Goal: Task Accomplishment & Management: Manage account settings

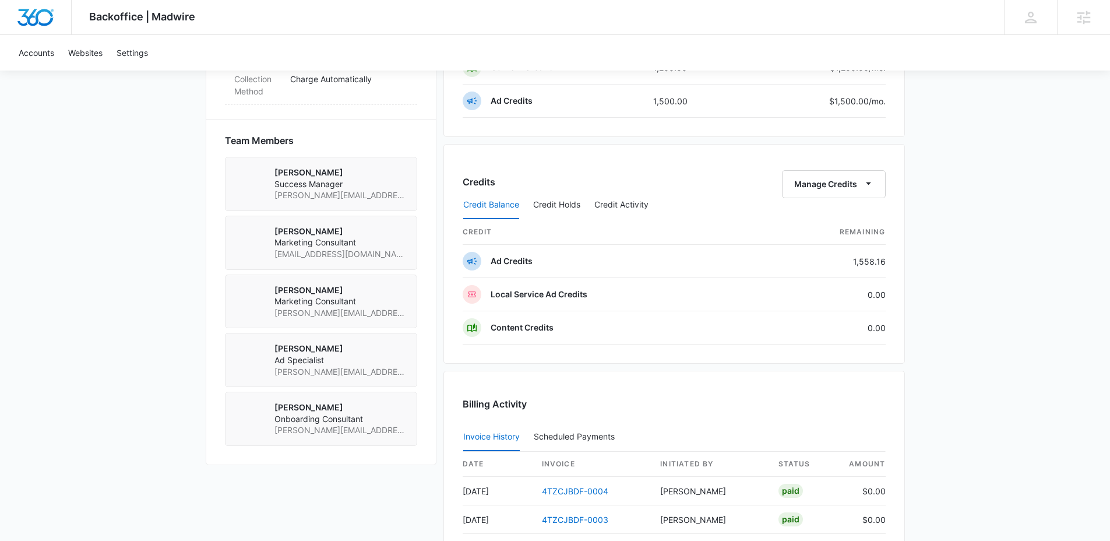
scroll to position [1025, 0]
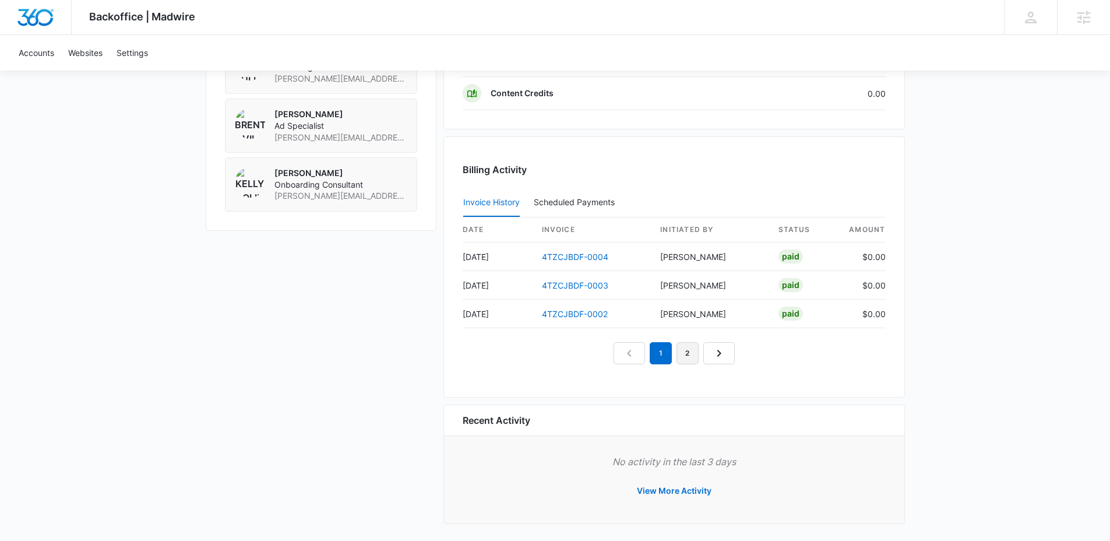
click at [687, 353] on link "2" at bounding box center [688, 353] width 22 height 22
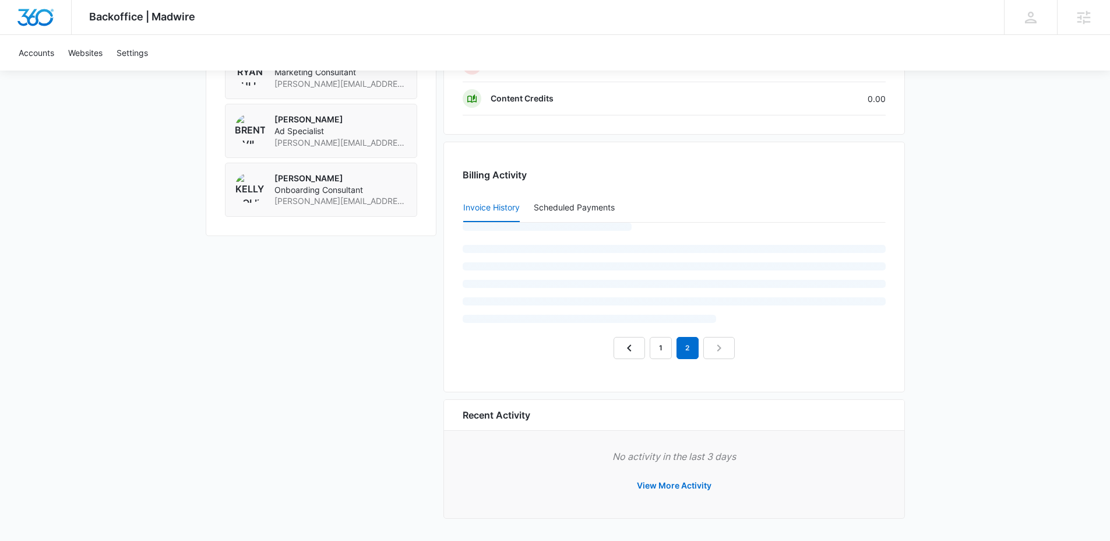
scroll to position [973, 0]
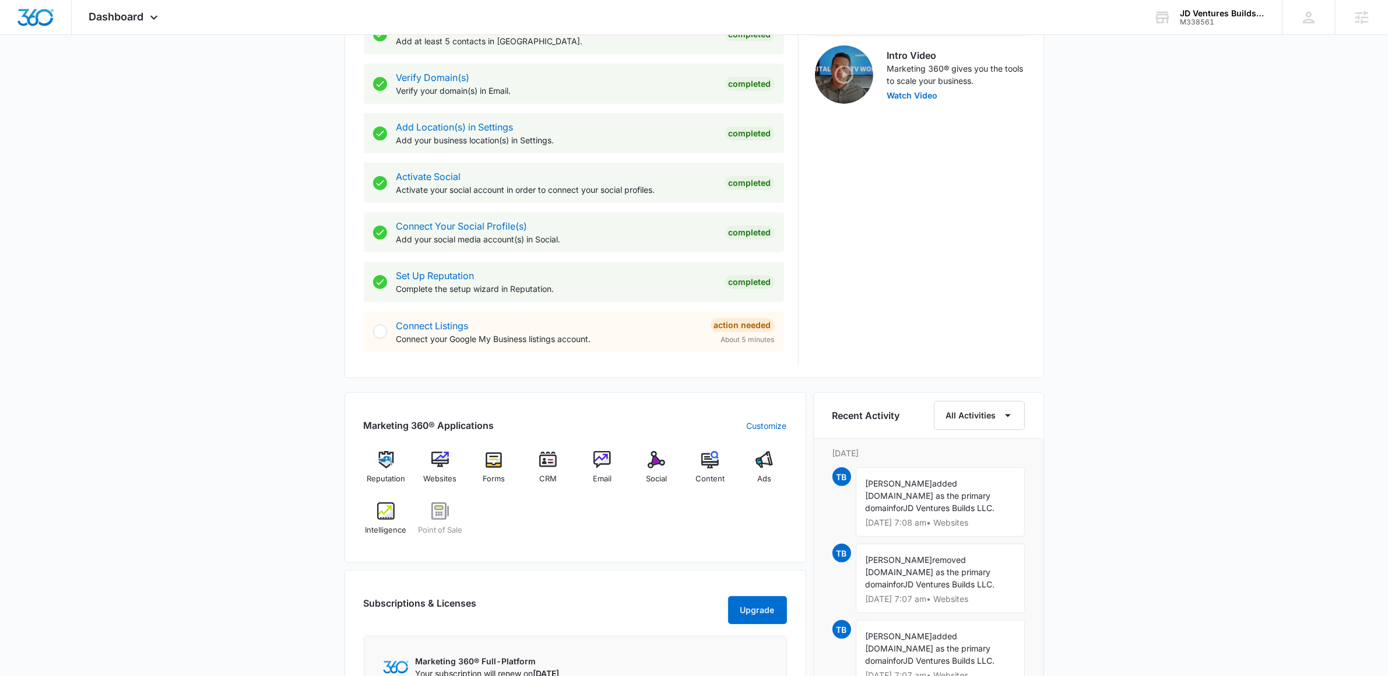
scroll to position [705, 0]
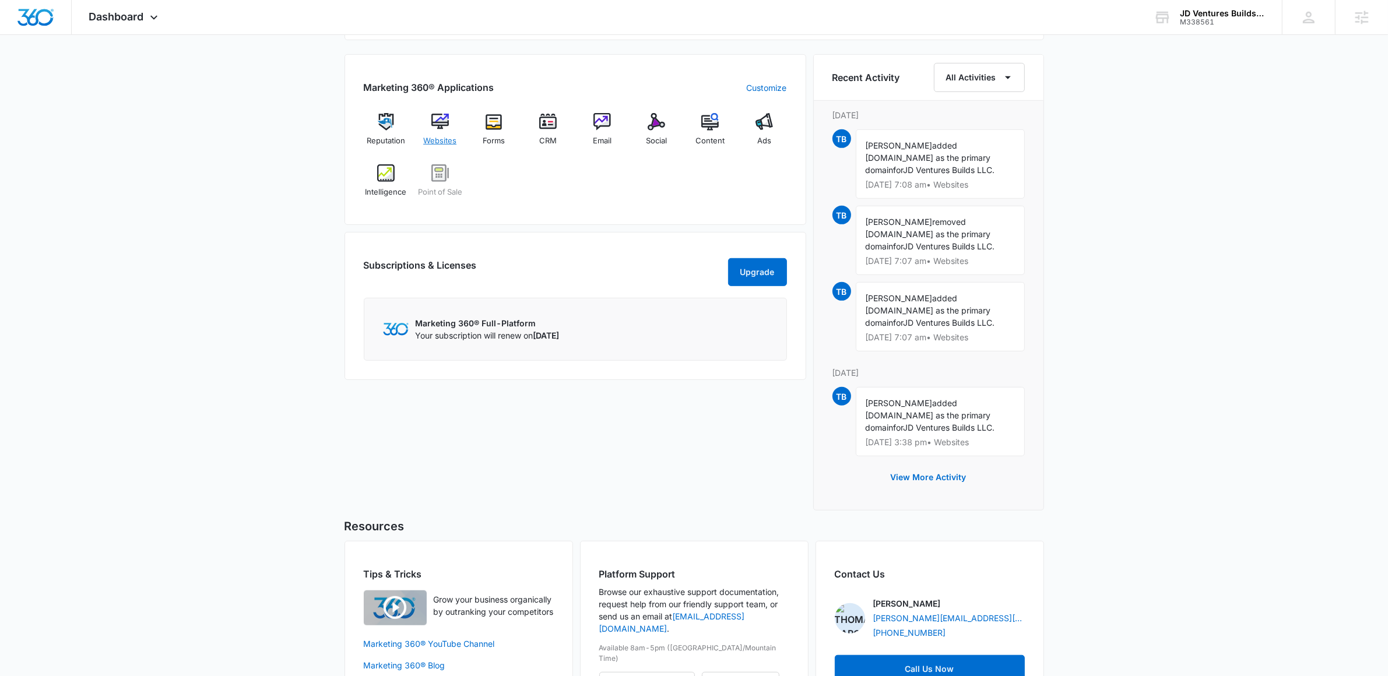
click at [440, 134] on div "Websites" at bounding box center [439, 134] width 45 height 42
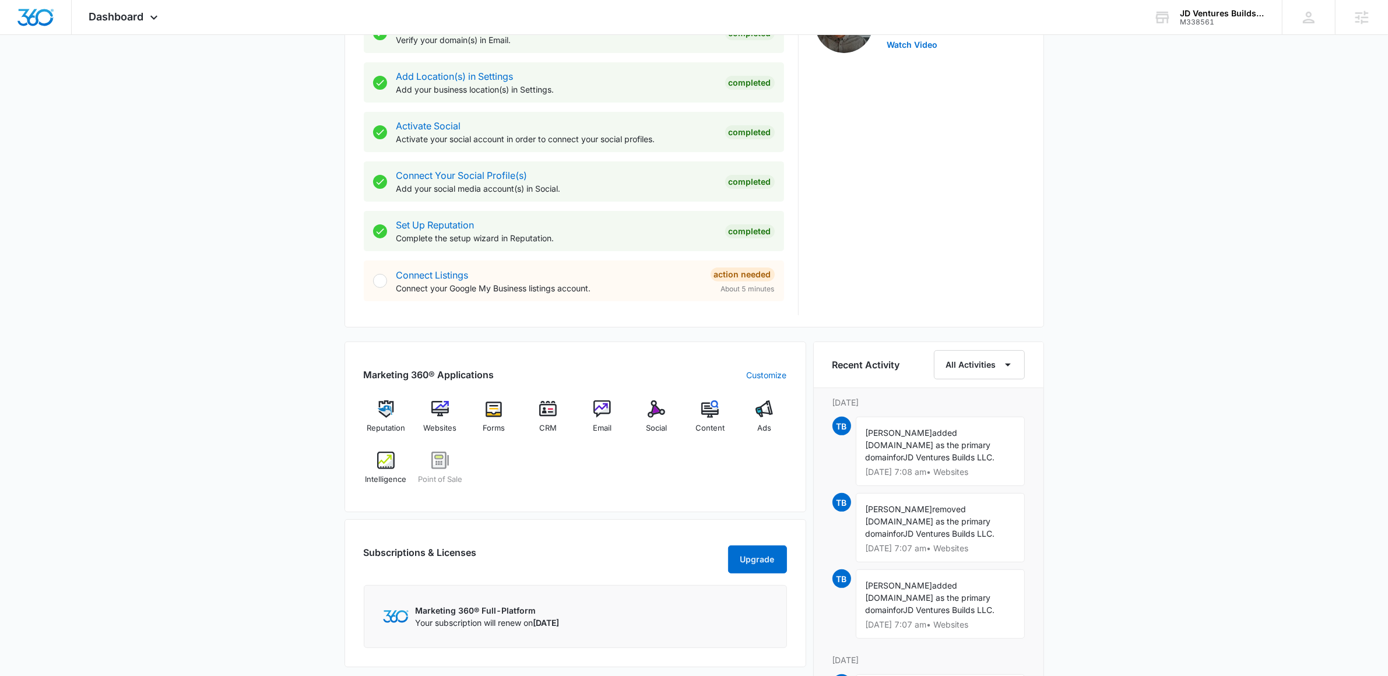
scroll to position [506, 0]
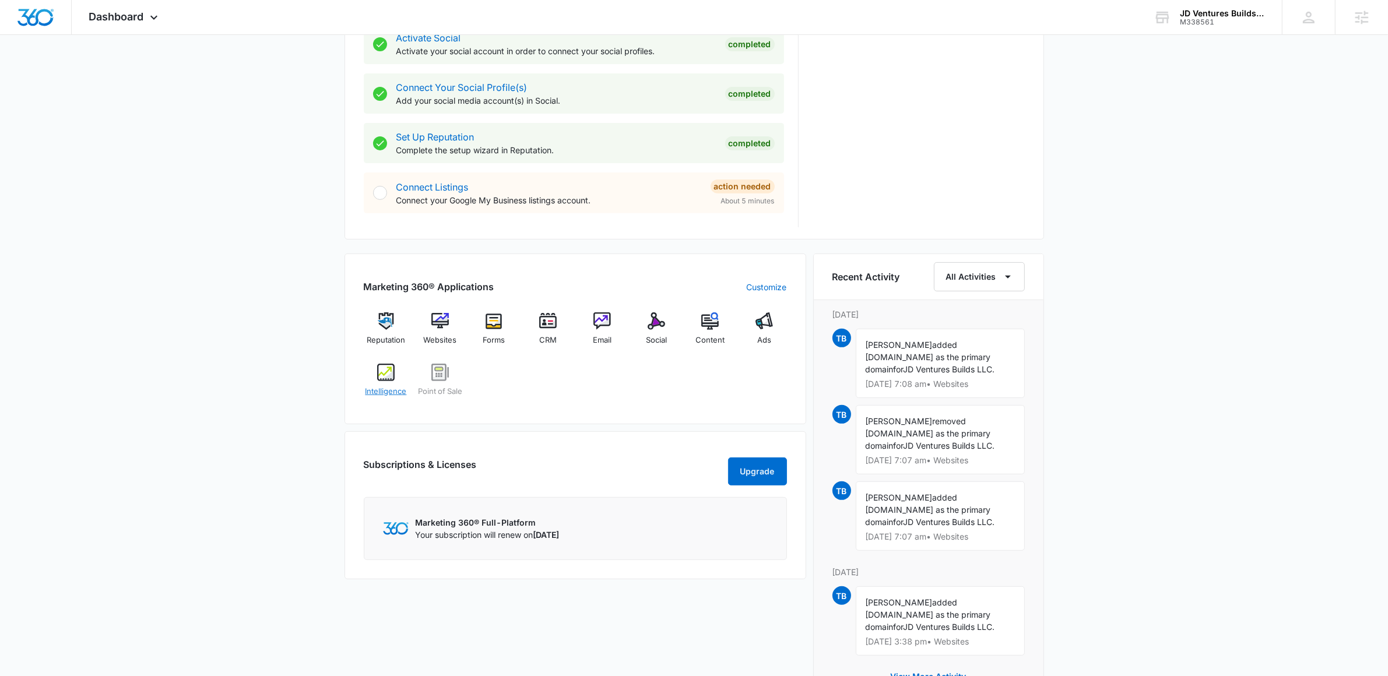
click at [374, 384] on div "Intelligence" at bounding box center [386, 385] width 45 height 42
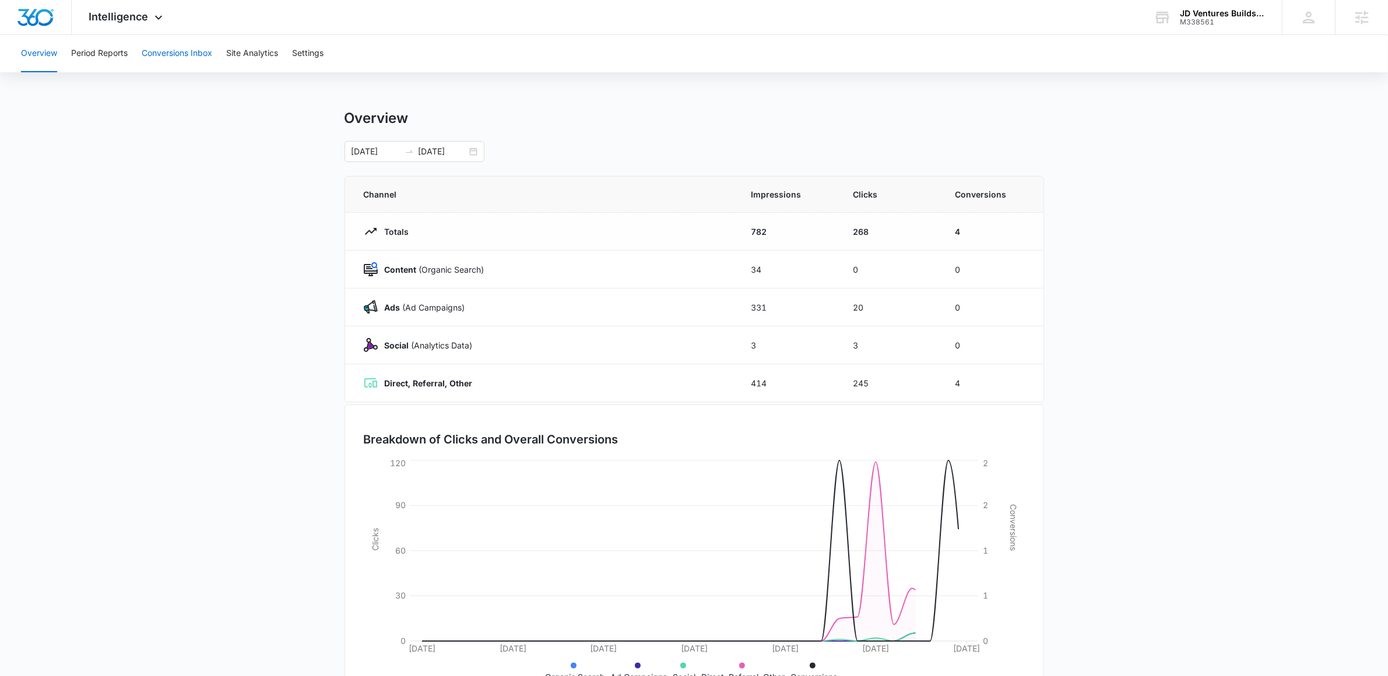
click at [209, 56] on button "Conversions Inbox" at bounding box center [177, 53] width 71 height 37
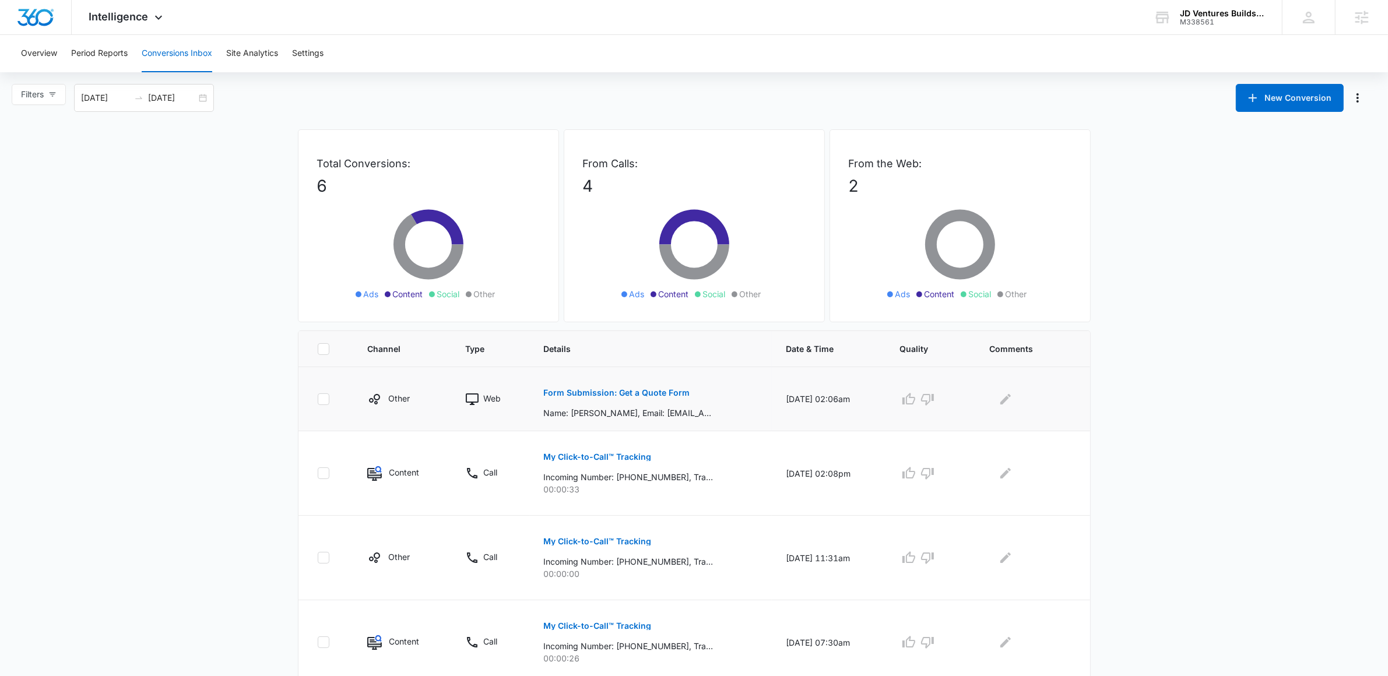
click at [599, 380] on button "Form Submission: Get a Quote Form" at bounding box center [617, 393] width 146 height 28
click at [599, 395] on p "Form Submission: Get a Quote Form" at bounding box center [617, 393] width 146 height 8
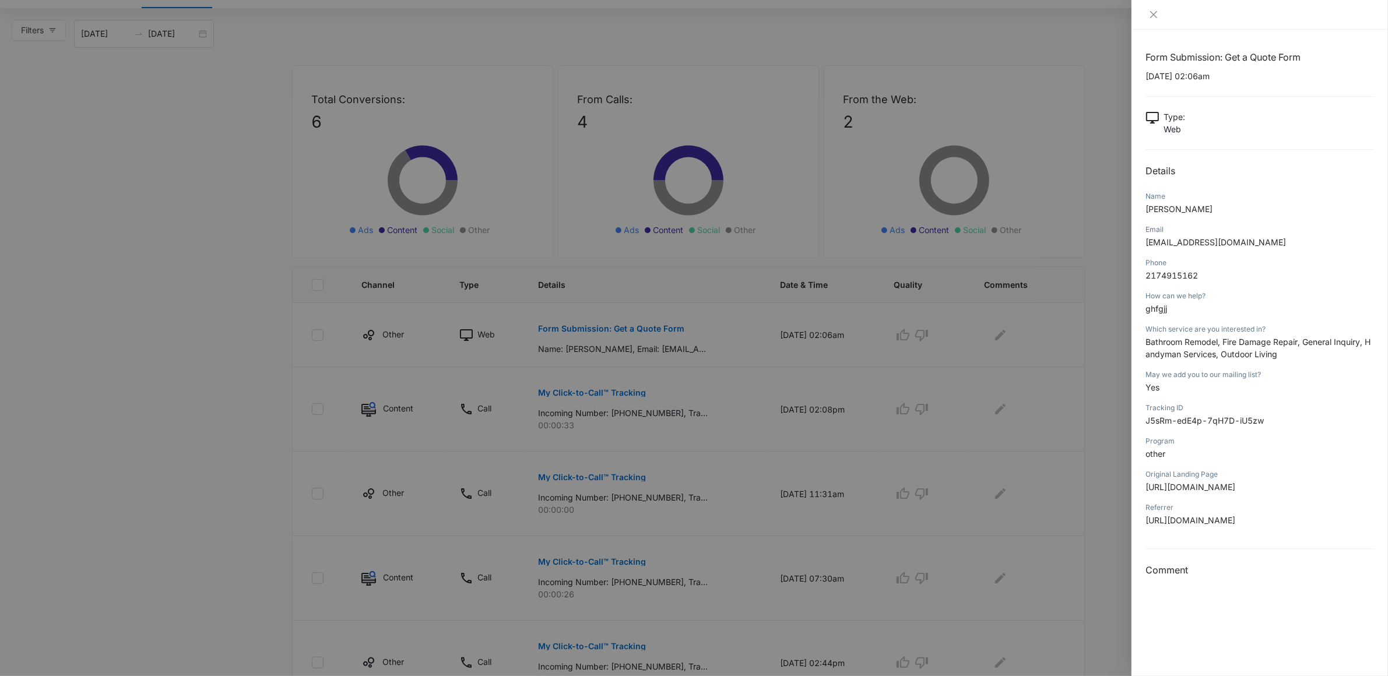
scroll to position [134, 0]
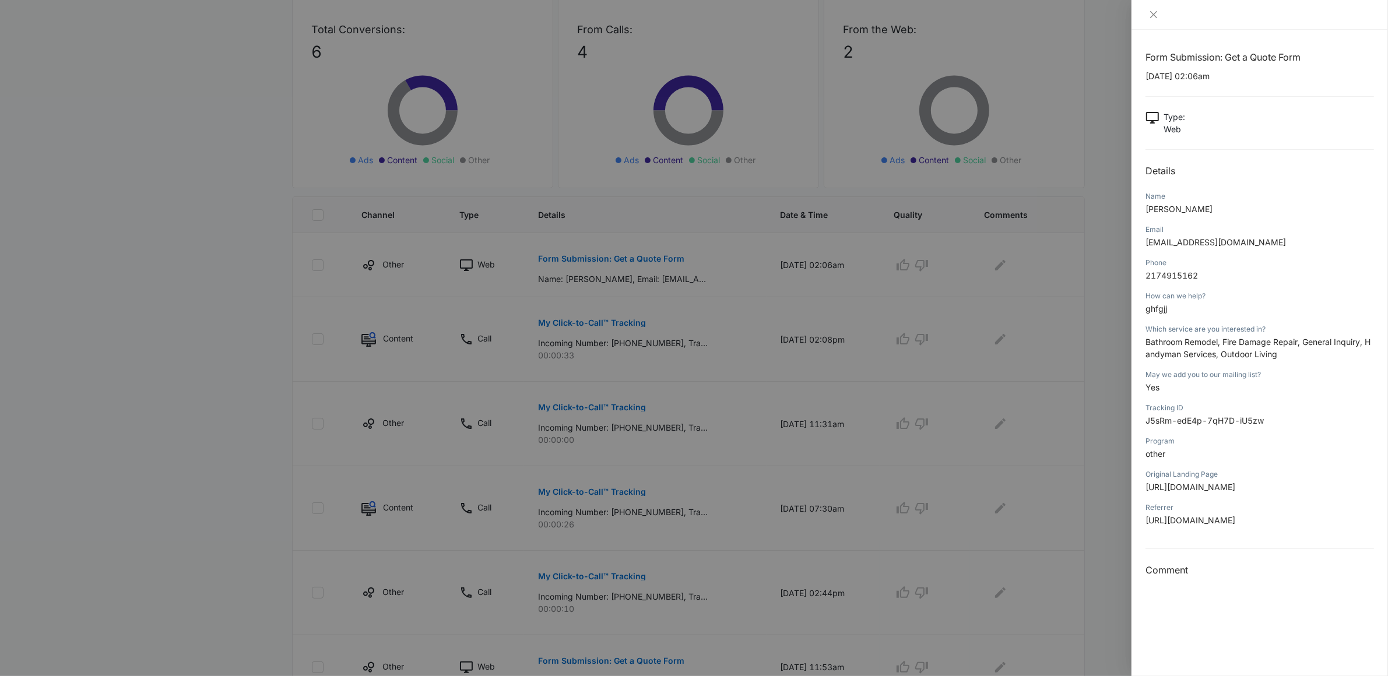
click at [223, 361] on div at bounding box center [694, 338] width 1388 height 676
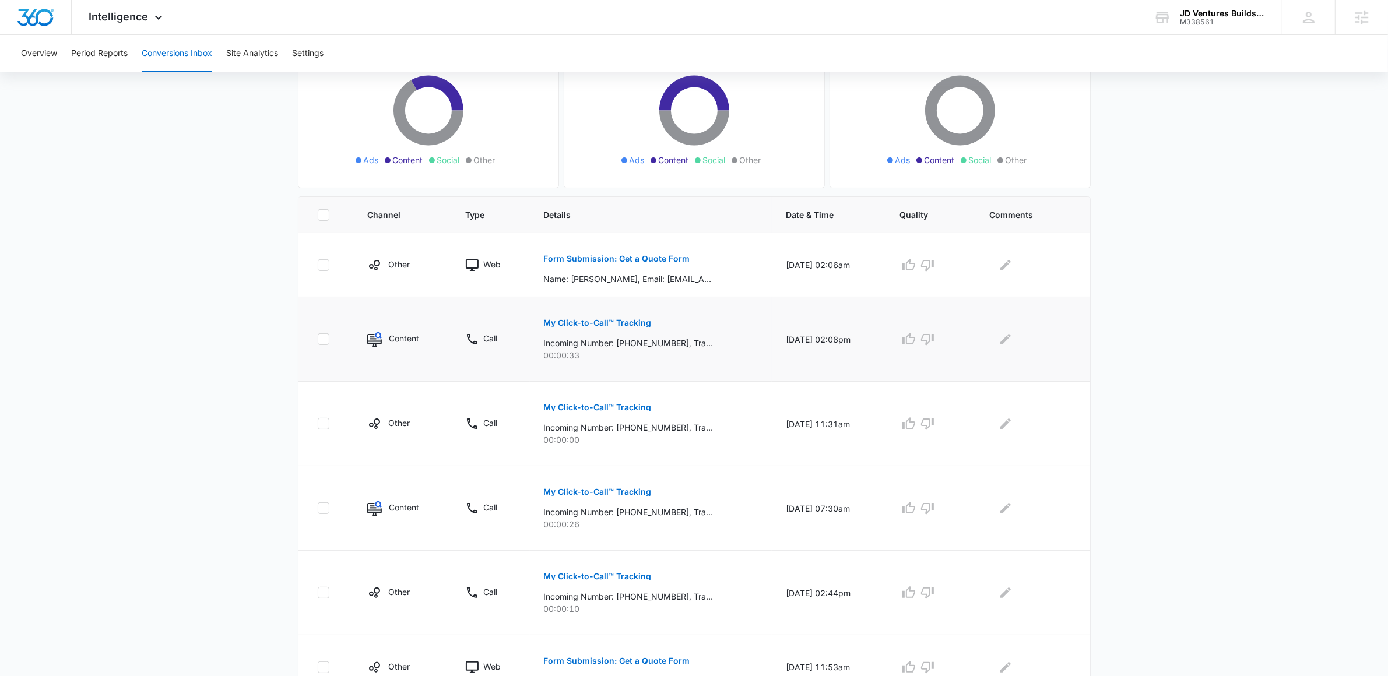
click at [621, 328] on button "My Click-to-Call™ Tracking" at bounding box center [598, 323] width 108 height 28
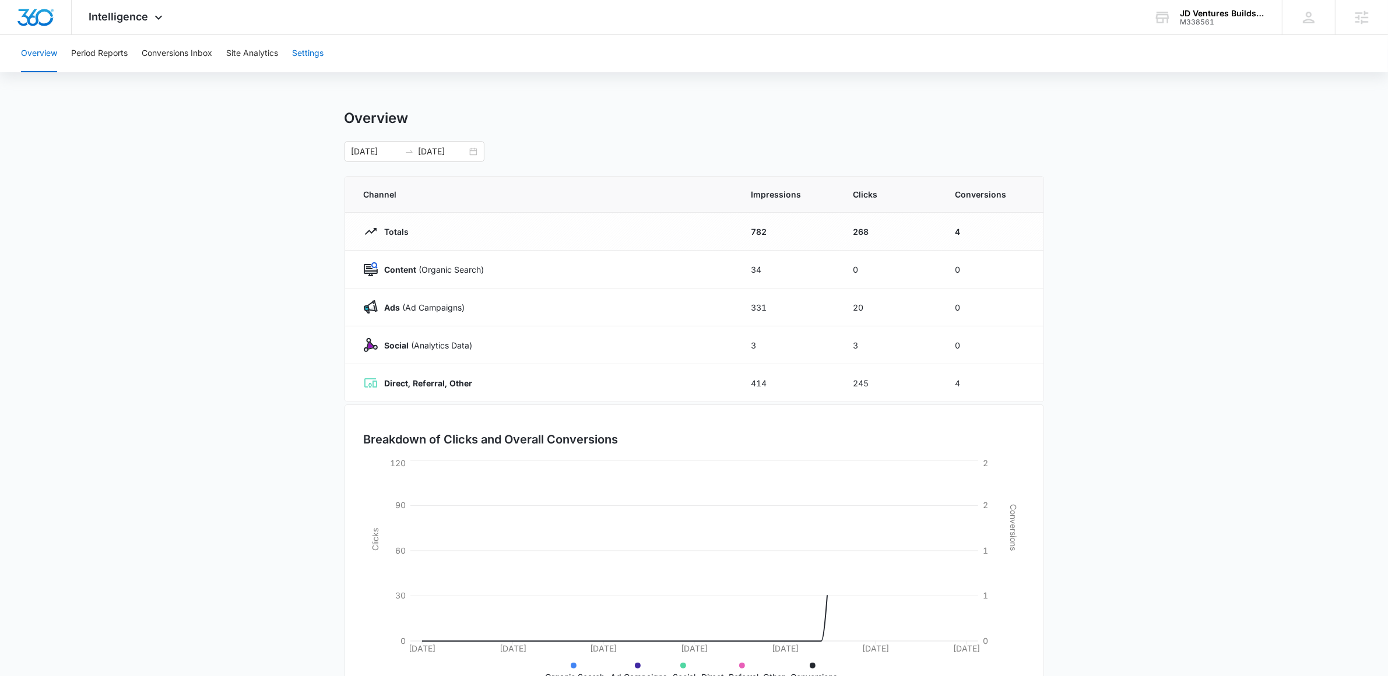
click at [308, 53] on button "Settings" at bounding box center [307, 53] width 31 height 37
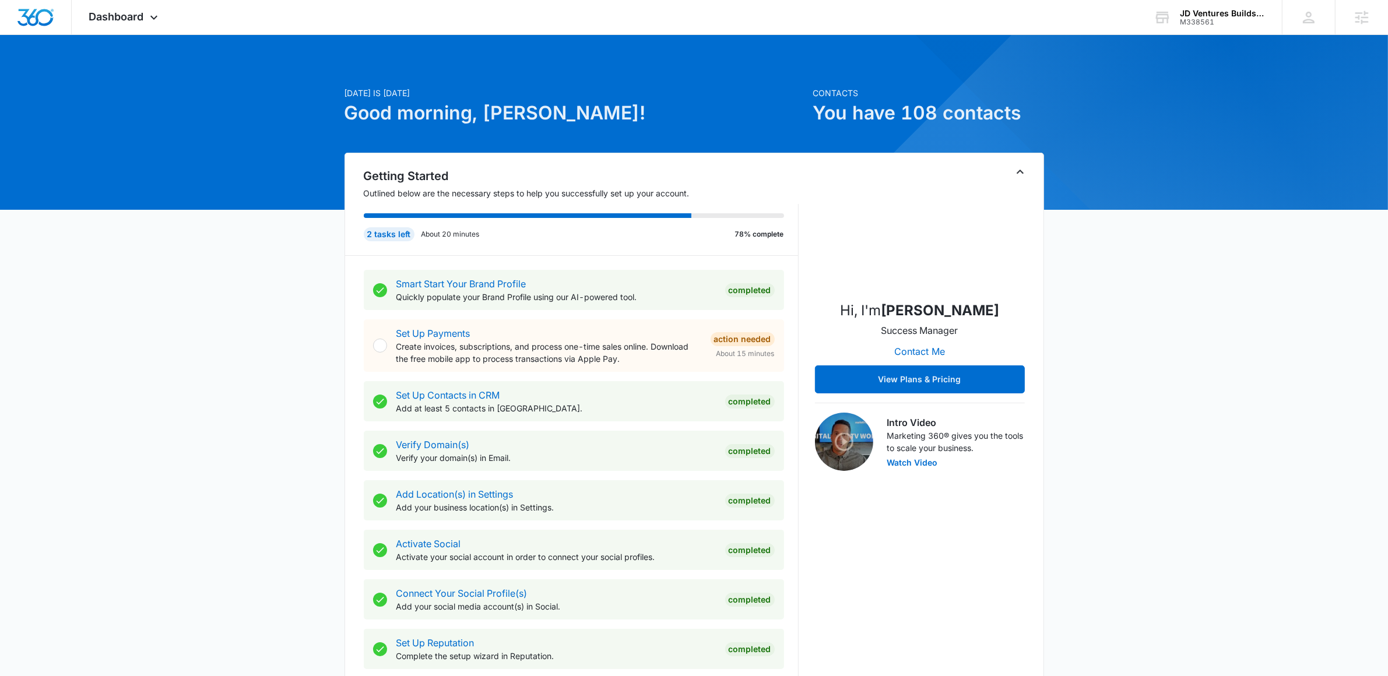
scroll to position [686, 0]
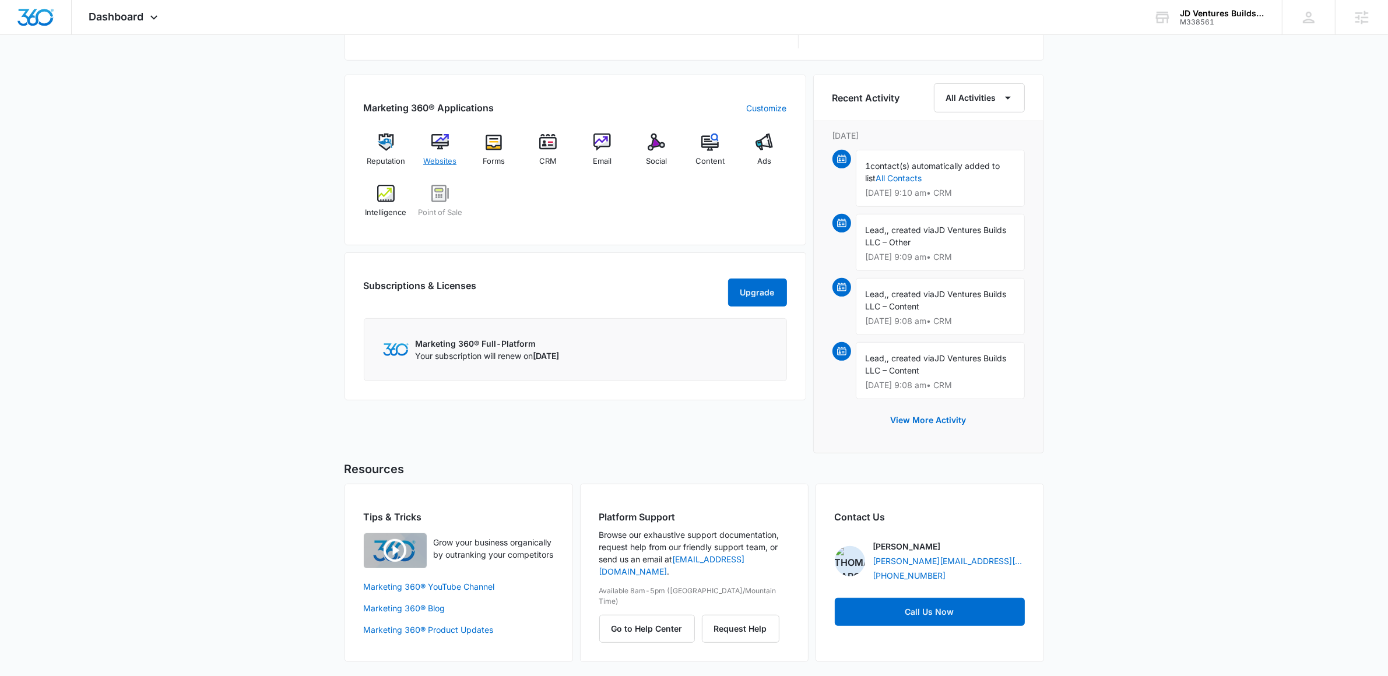
click at [429, 156] on span "Websites" at bounding box center [439, 162] width 33 height 12
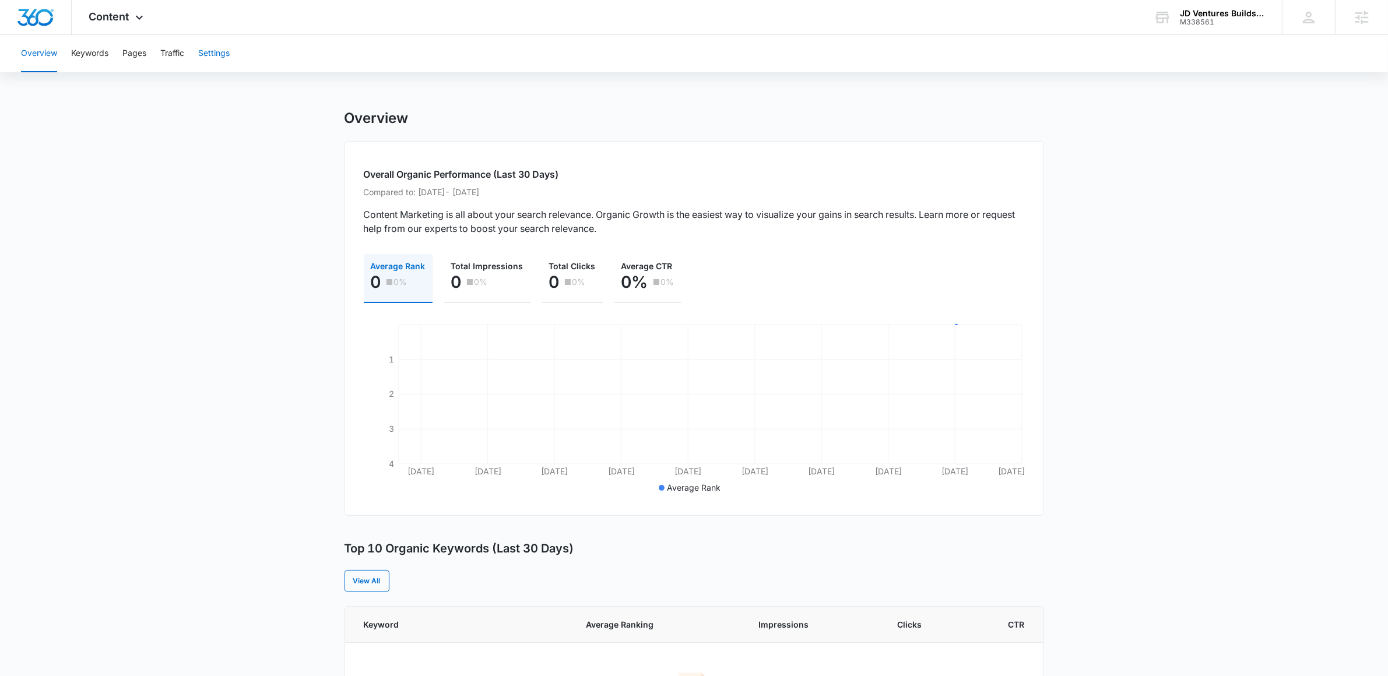
click at [212, 64] on button "Settings" at bounding box center [213, 53] width 31 height 37
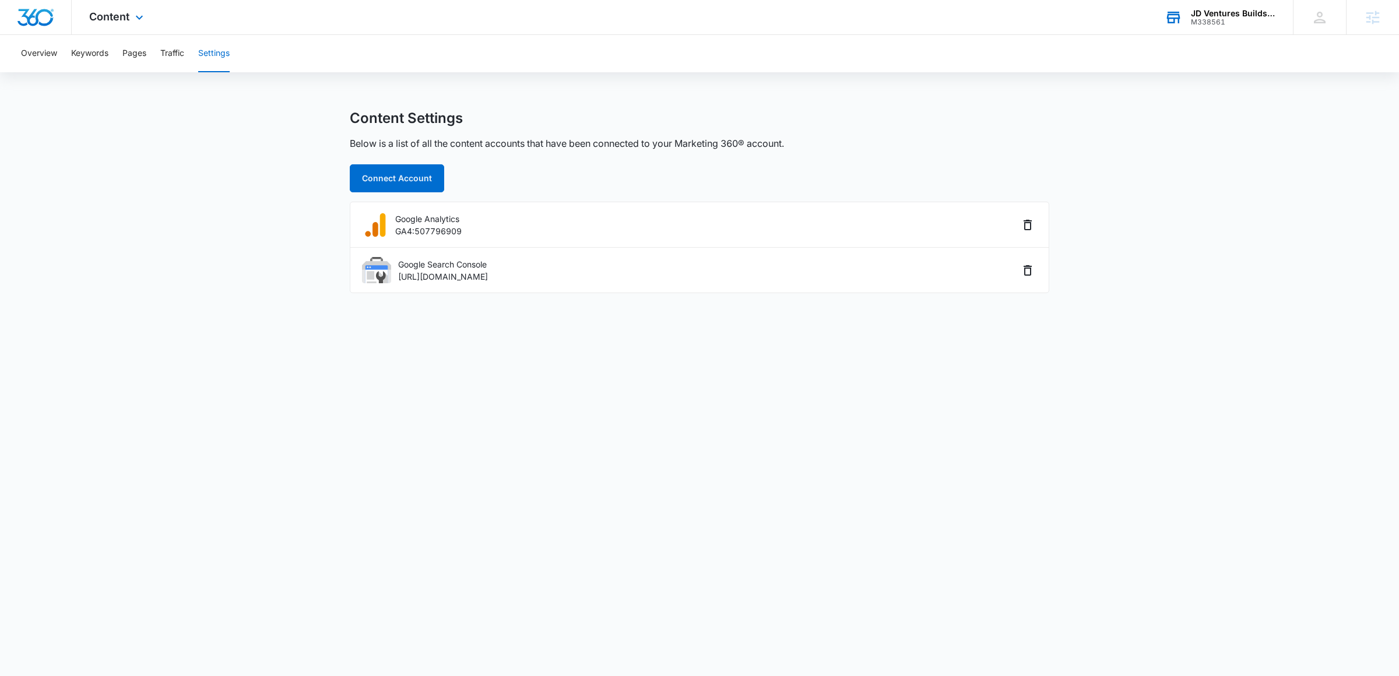
click at [1204, 15] on div "JD Ventures Builds LLC" at bounding box center [1233, 13] width 85 height 9
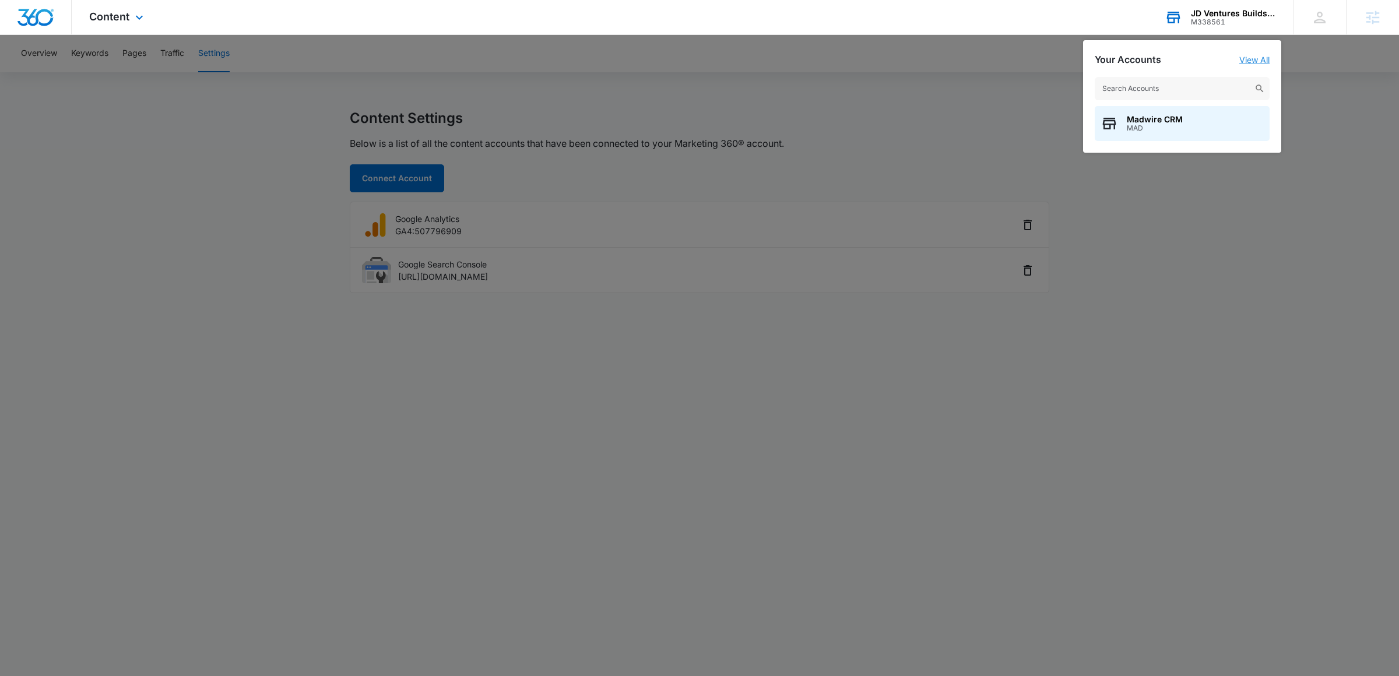
click at [1253, 58] on link "View All" at bounding box center [1254, 60] width 30 height 10
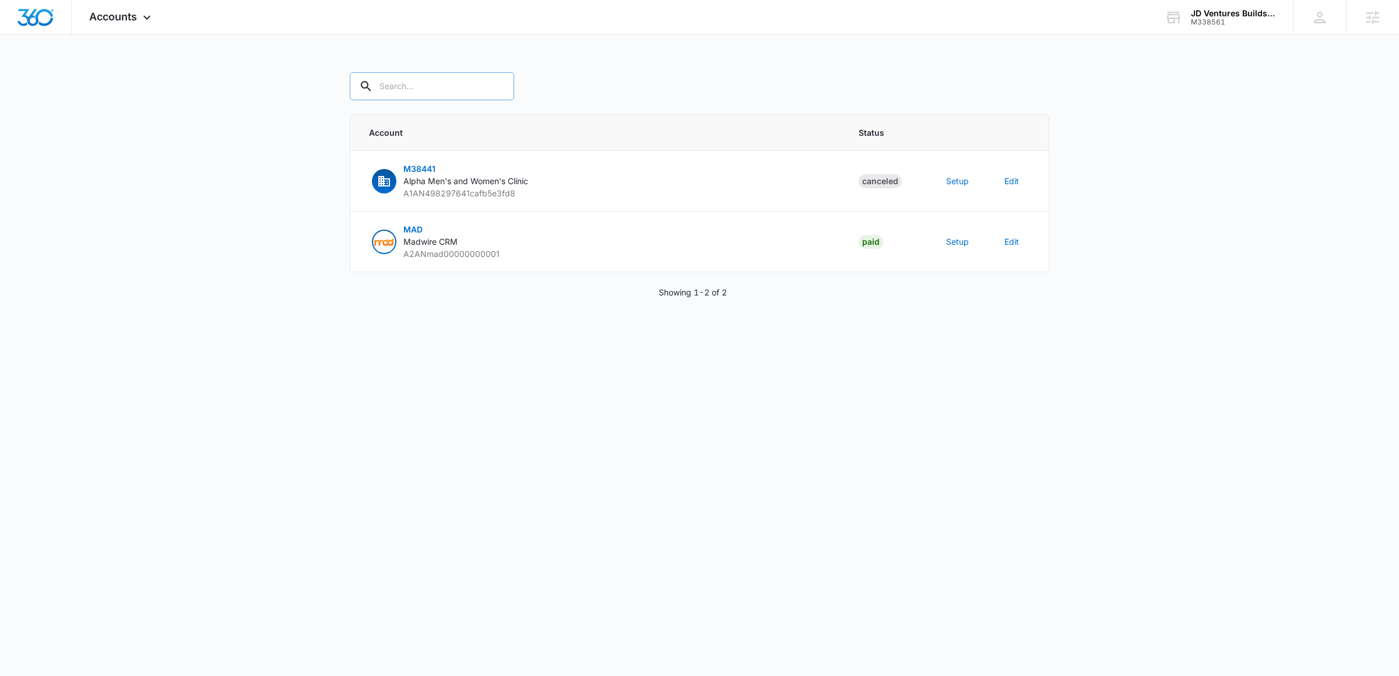
click at [416, 85] on input "text" at bounding box center [432, 86] width 164 height 28
type input "M338561"
click at [954, 178] on button "Setup" at bounding box center [957, 181] width 23 height 12
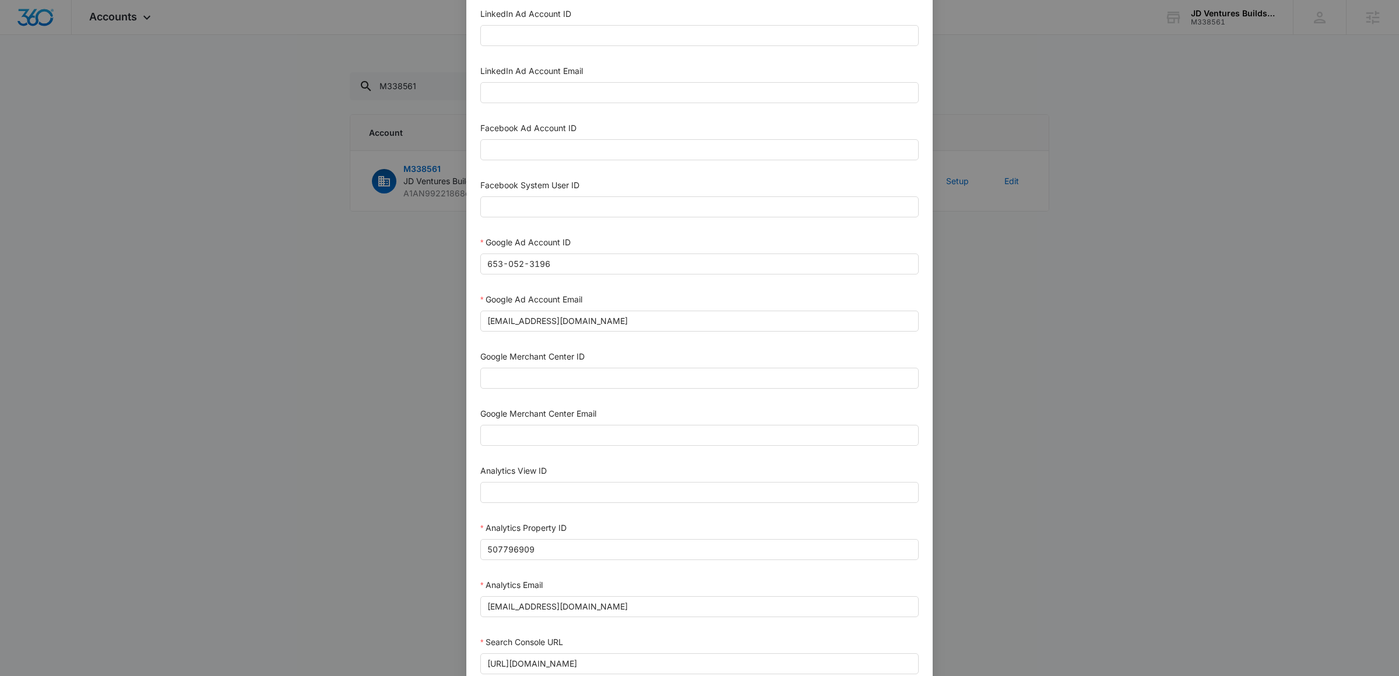
scroll to position [367, 0]
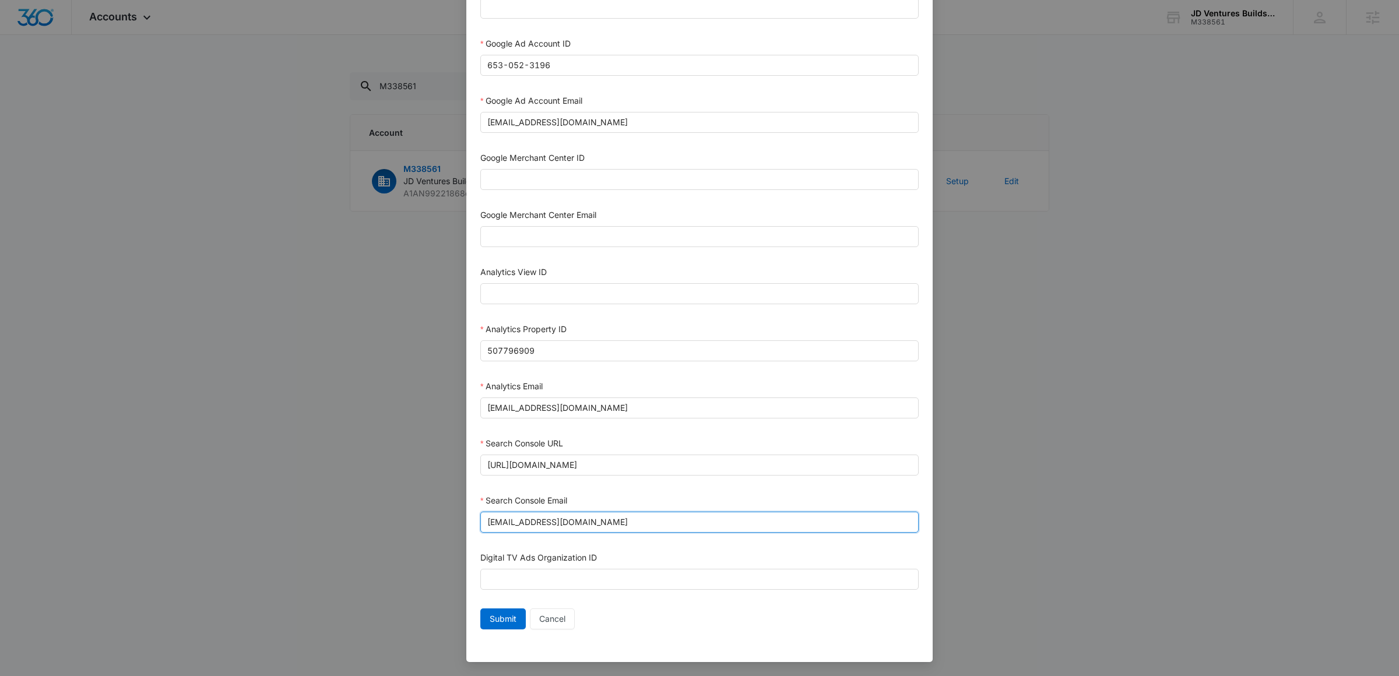
click at [586, 525] on input "m360+accounts1023@madwiremedia.com" at bounding box center [699, 522] width 438 height 21
click at [523, 466] on input "https://www.jdventuresbuilds.com" at bounding box center [699, 465] width 438 height 21
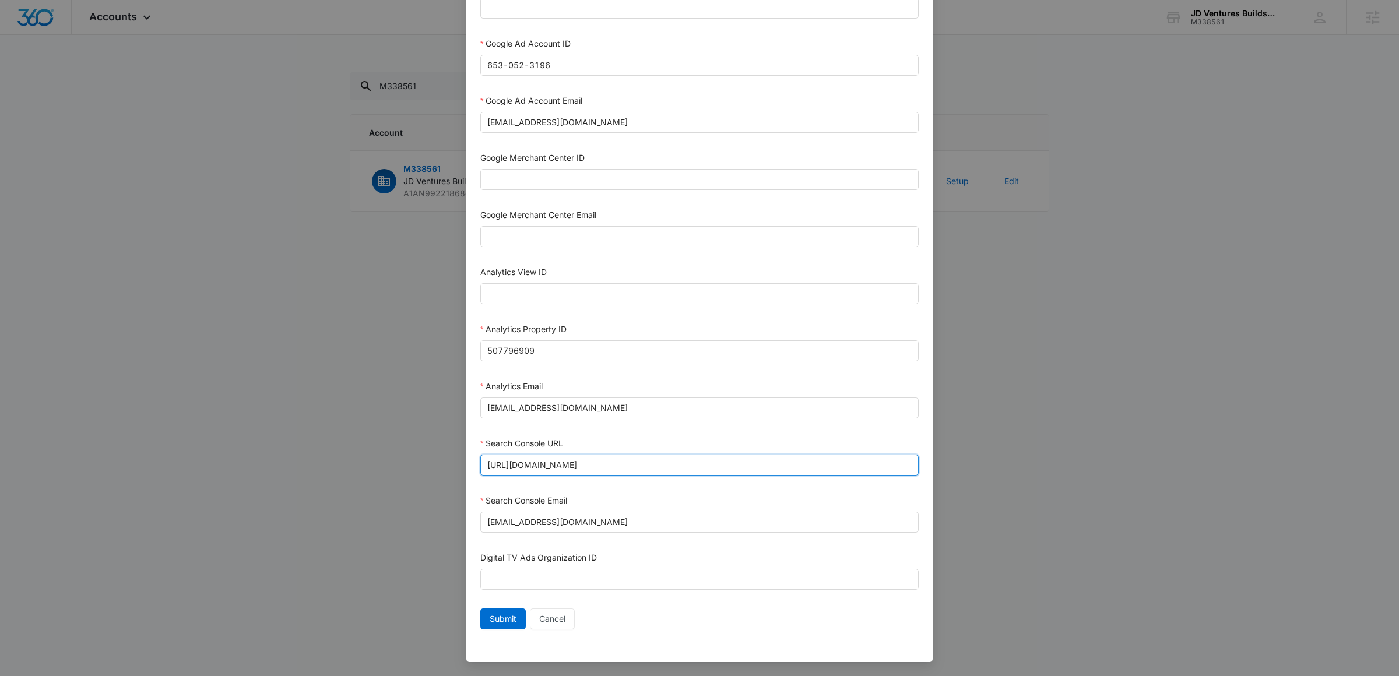
type input "https://jdventuresbuilds.com"
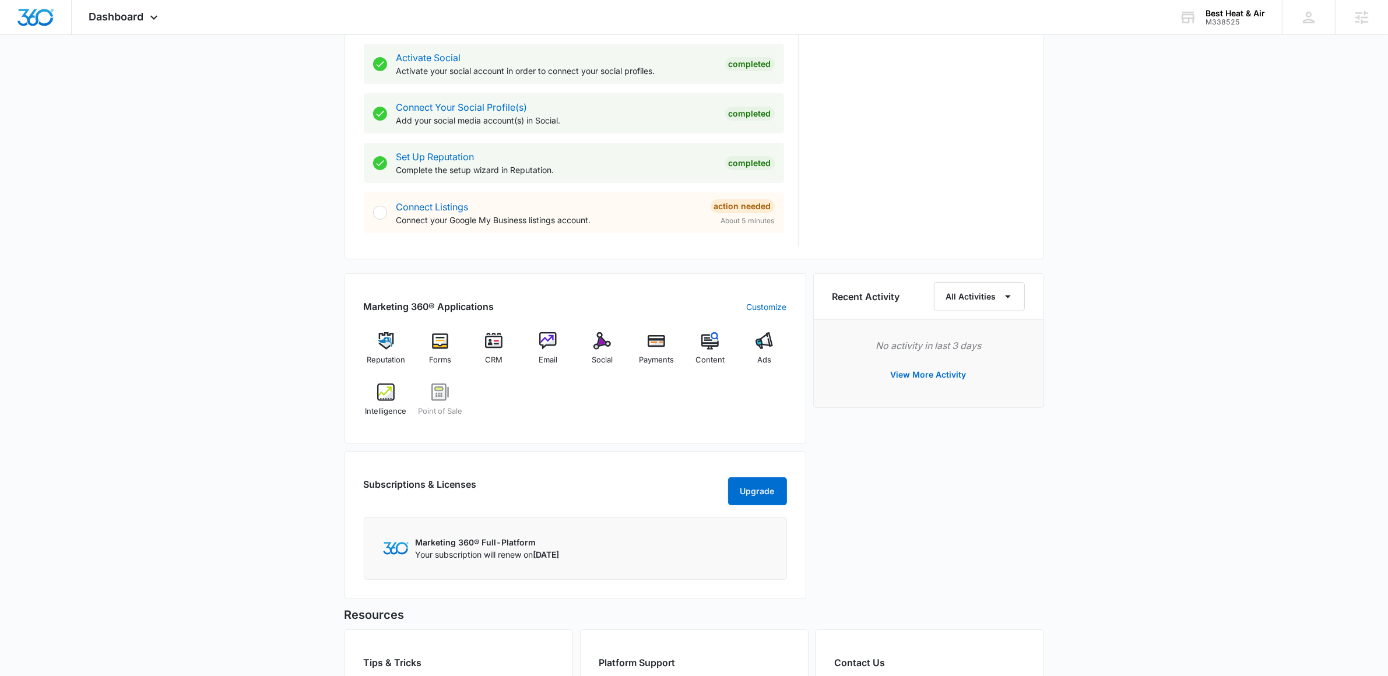
scroll to position [645, 0]
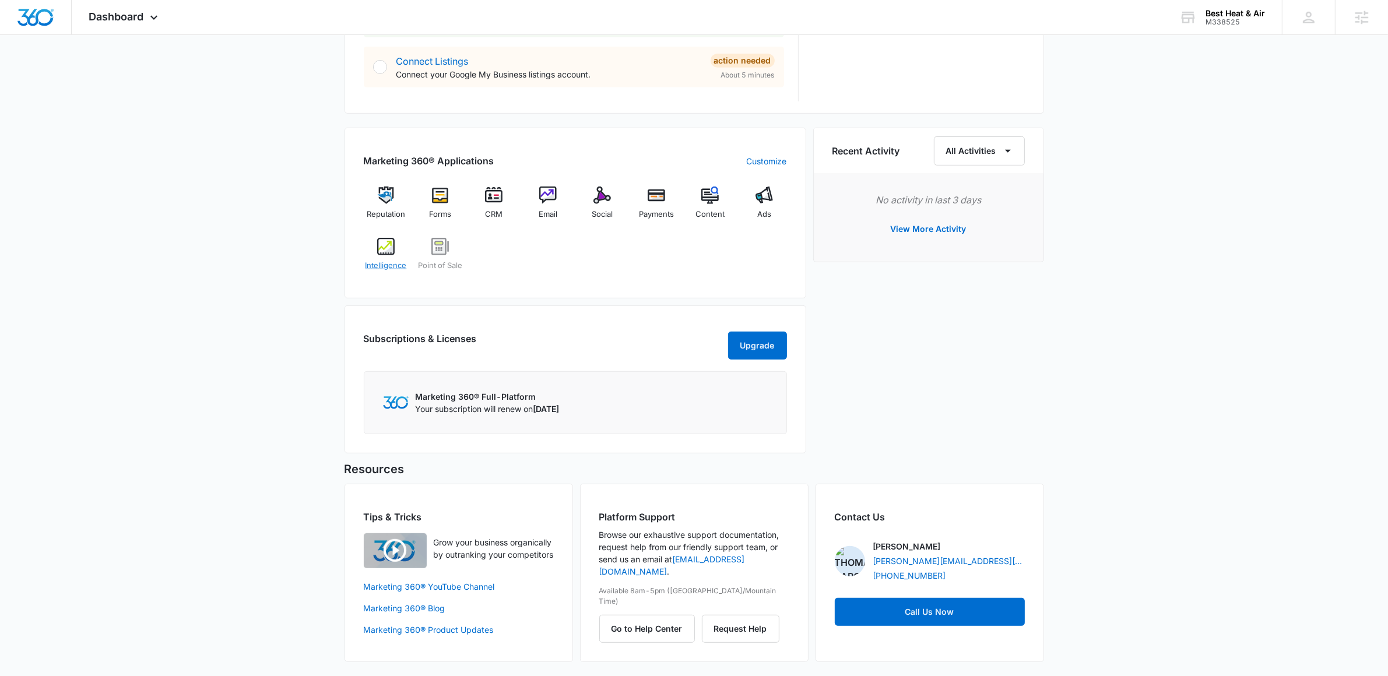
click at [393, 238] on img at bounding box center [385, 246] width 17 height 17
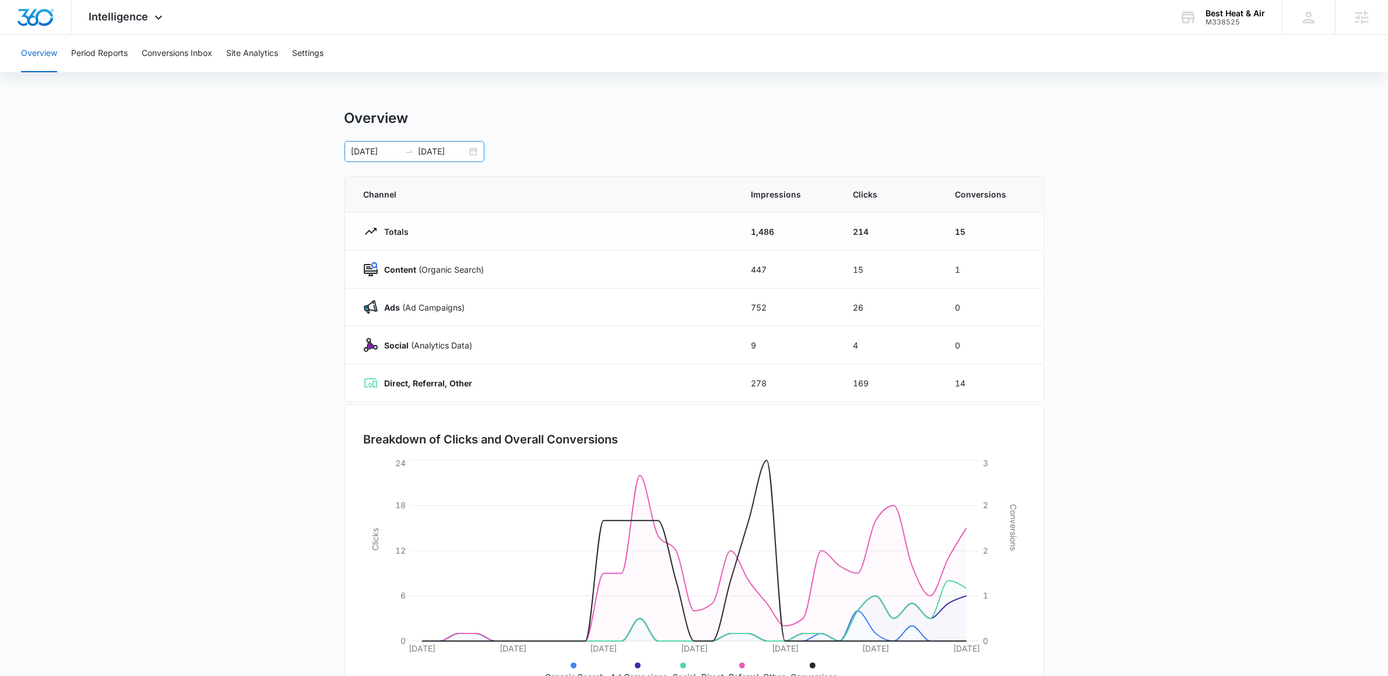
click at [443, 151] on input "10/13/2025" at bounding box center [443, 151] width 48 height 13
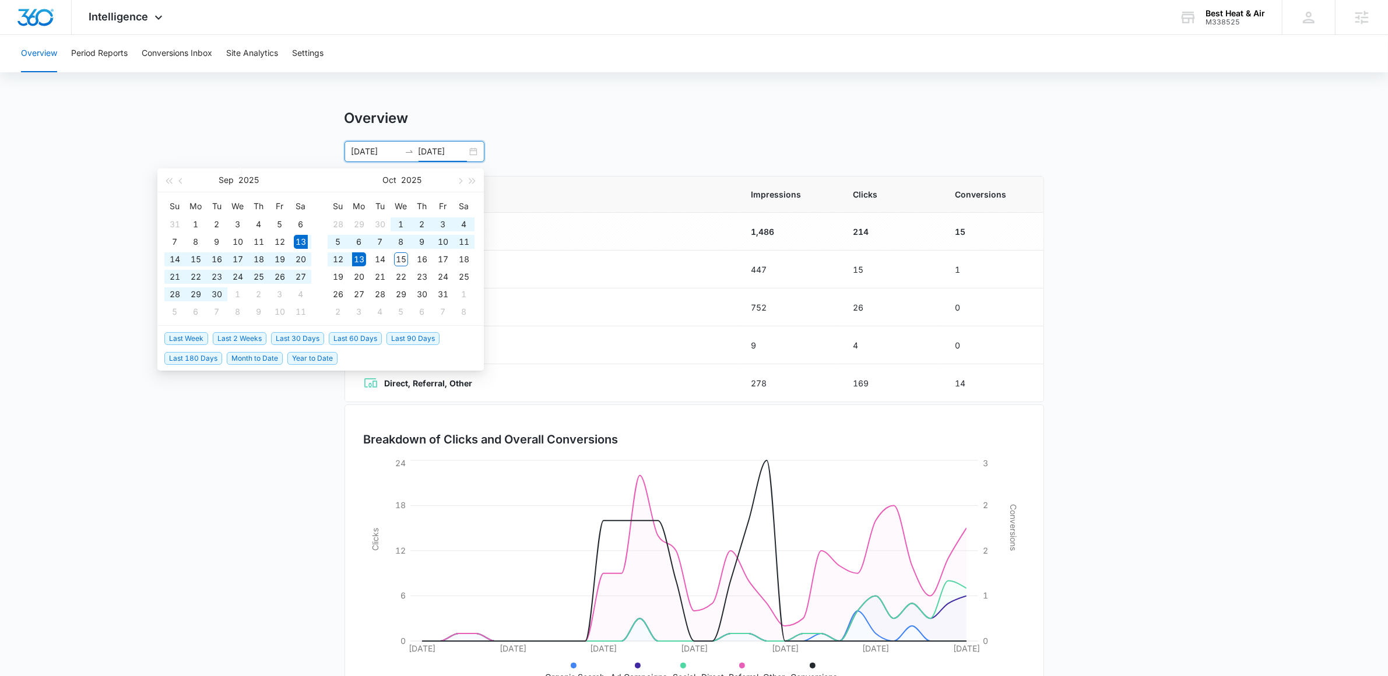
type input "10/13/2025"
click at [298, 335] on span "Last 30 Days" at bounding box center [297, 338] width 53 height 13
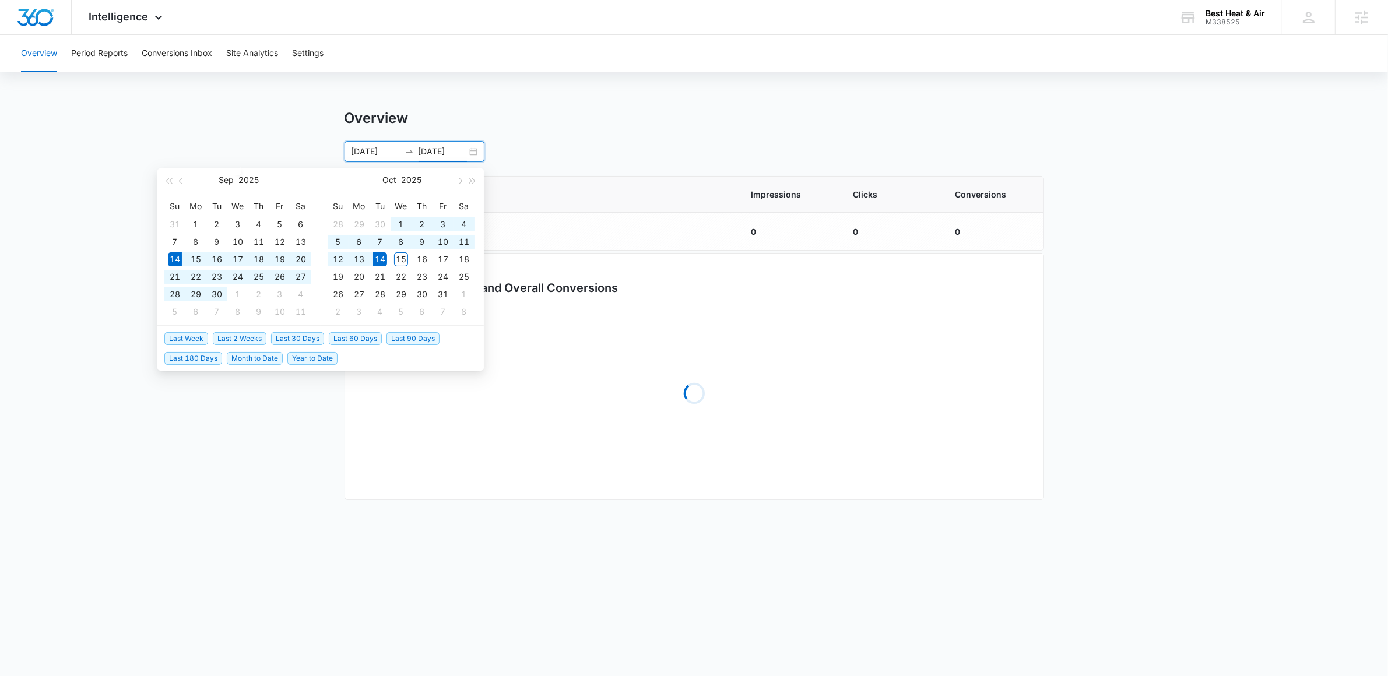
type input "[DATE]"
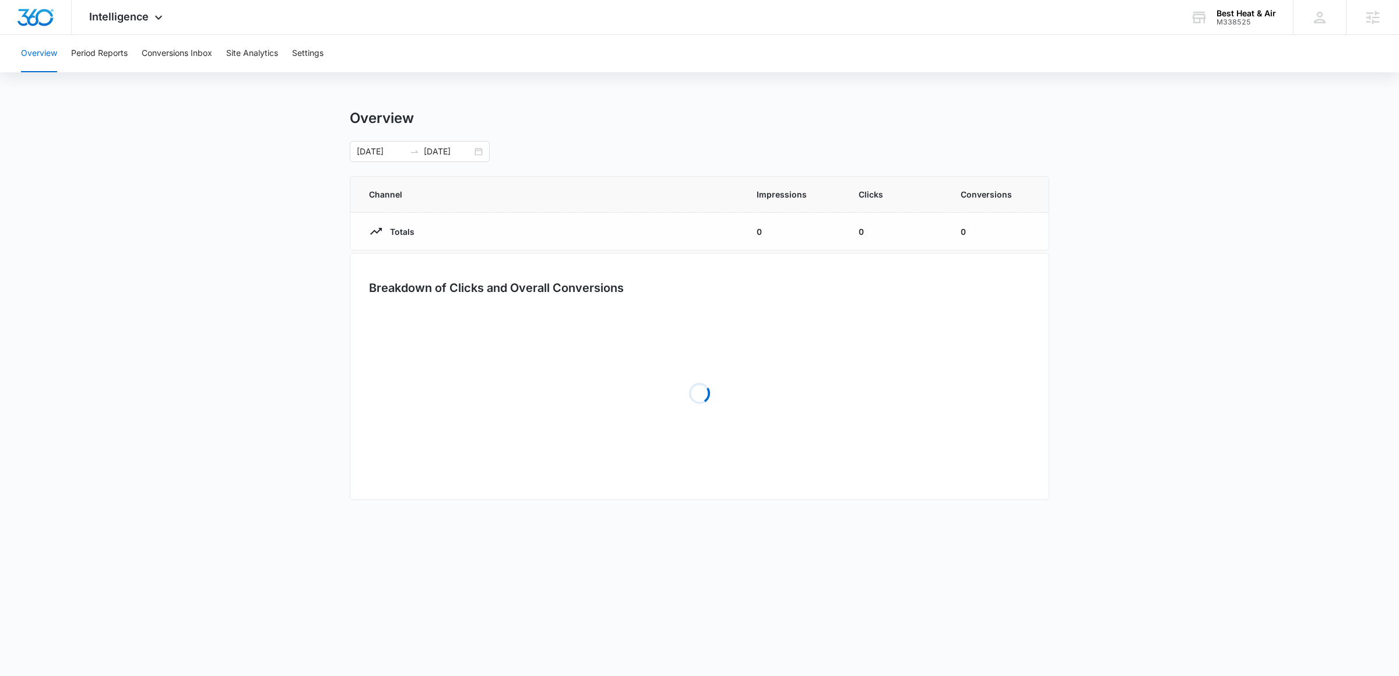
click at [299, 421] on main "Overview 09/14/2025 10/14/2025 Sep 2025 Su Mo Tu We Th Fr Sa 31 1 2 3 4 5 6 7 8…" at bounding box center [699, 313] width 1399 height 407
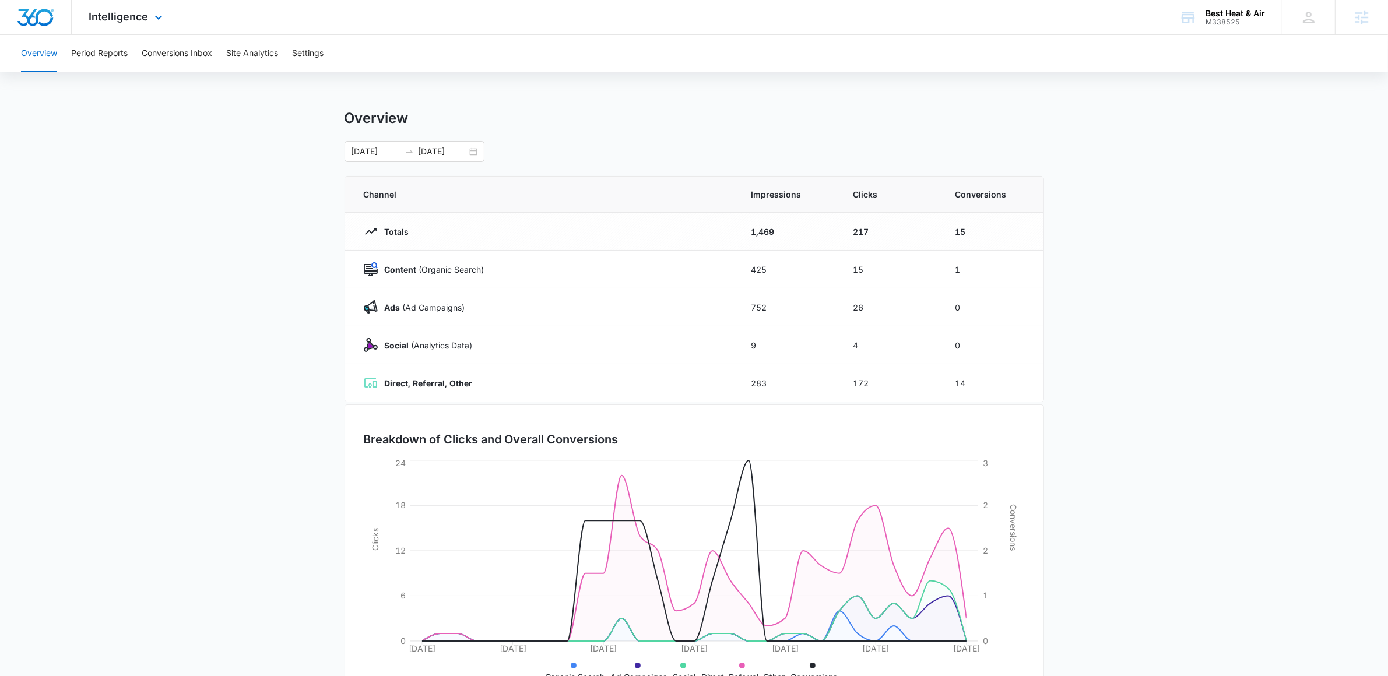
click at [167, 29] on div "Intelligence Apps Reputation Forms CRM Email Social Payments POS Content Ads In…" at bounding box center [127, 17] width 111 height 34
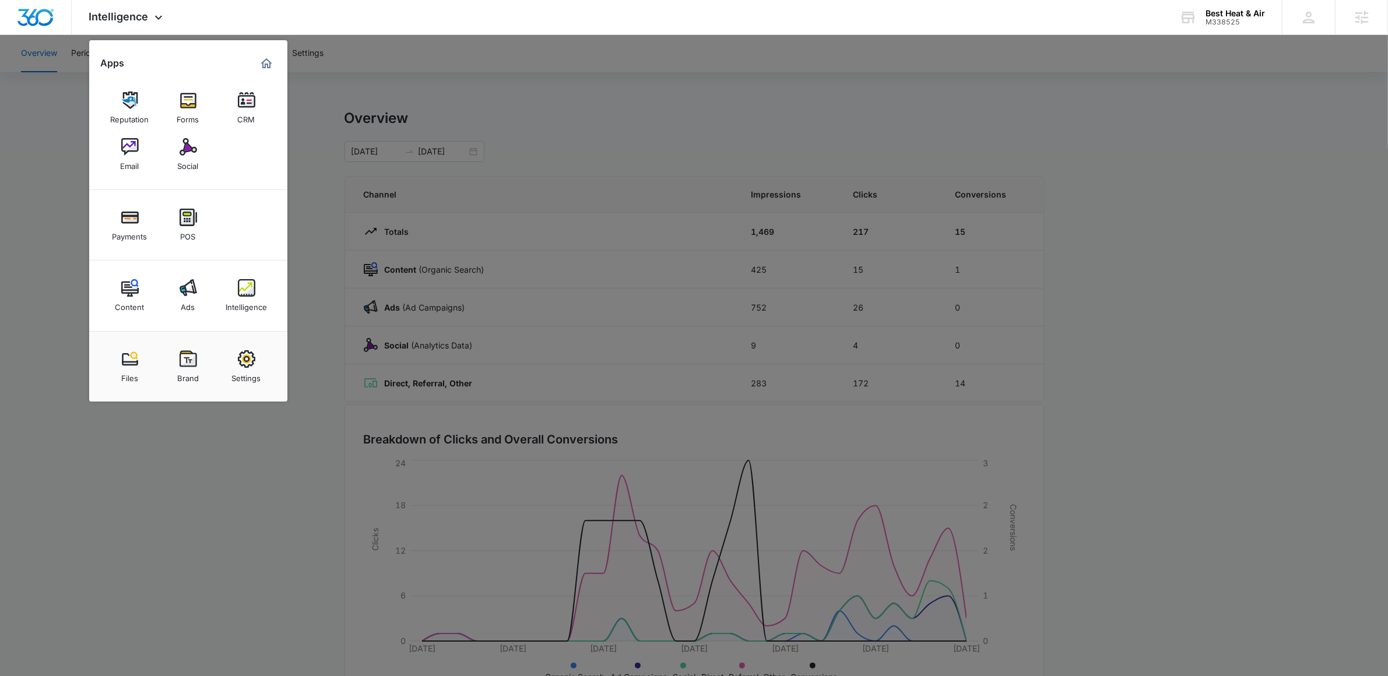
click at [338, 227] on div at bounding box center [694, 338] width 1388 height 676
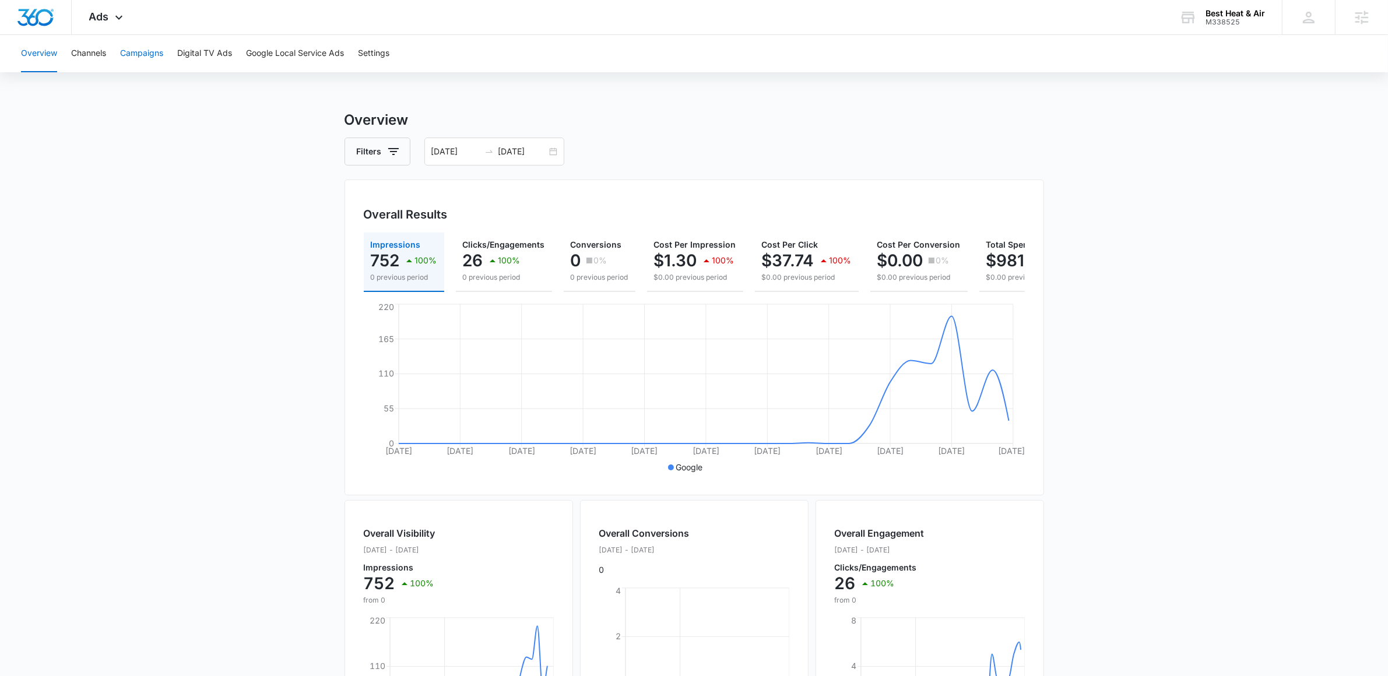
click at [153, 64] on button "Campaigns" at bounding box center [141, 53] width 43 height 37
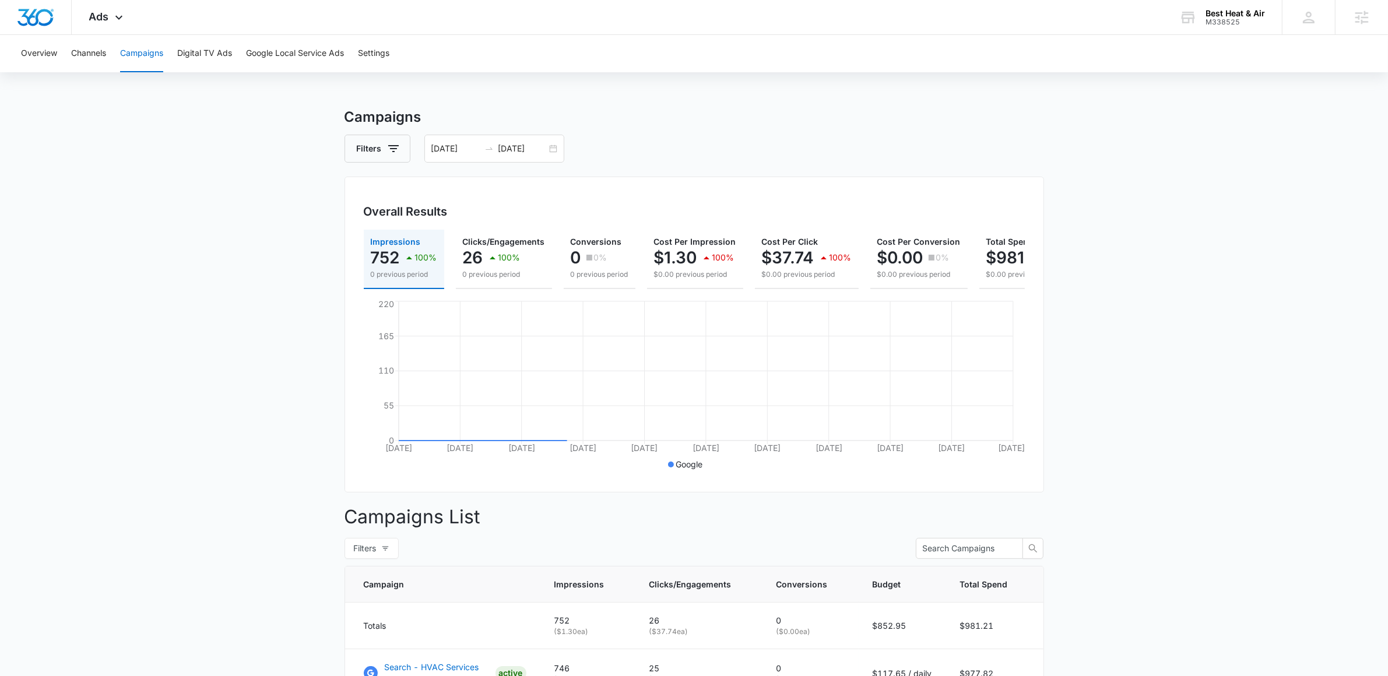
scroll to position [167, 0]
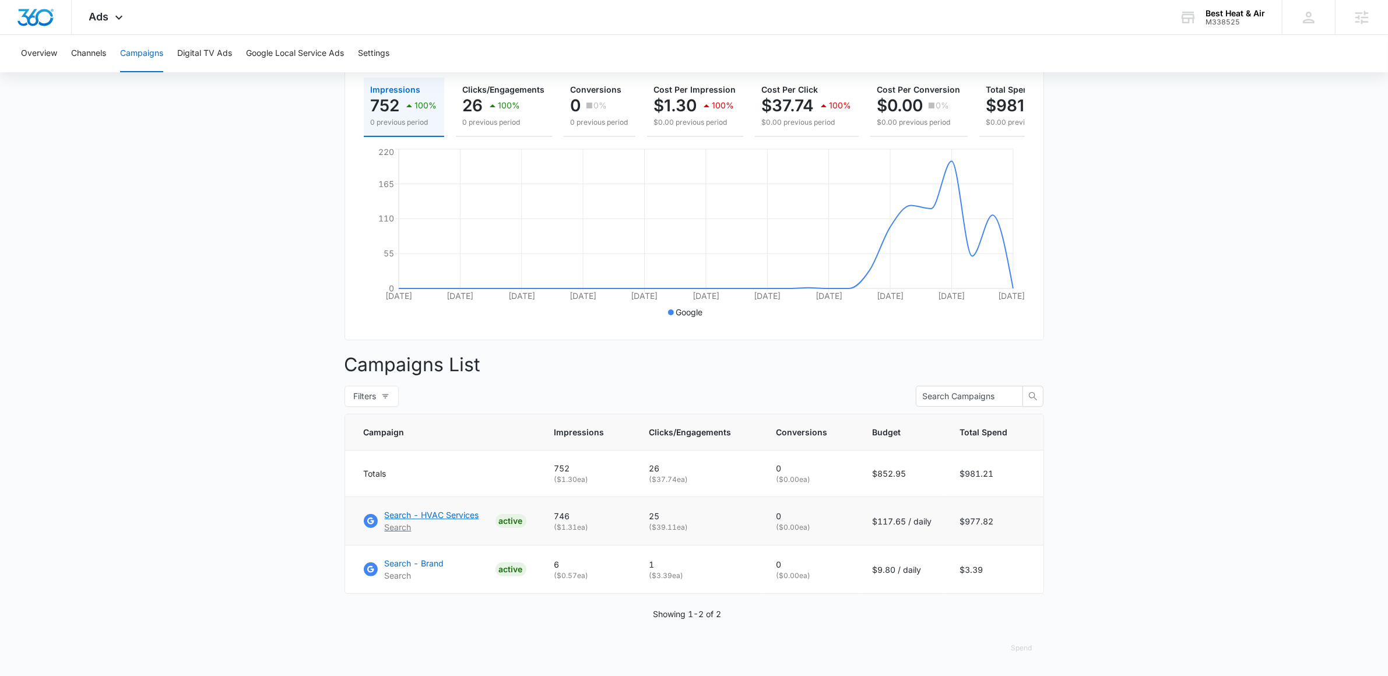
click at [435, 518] on p "Search - HVAC Services" at bounding box center [432, 515] width 94 height 12
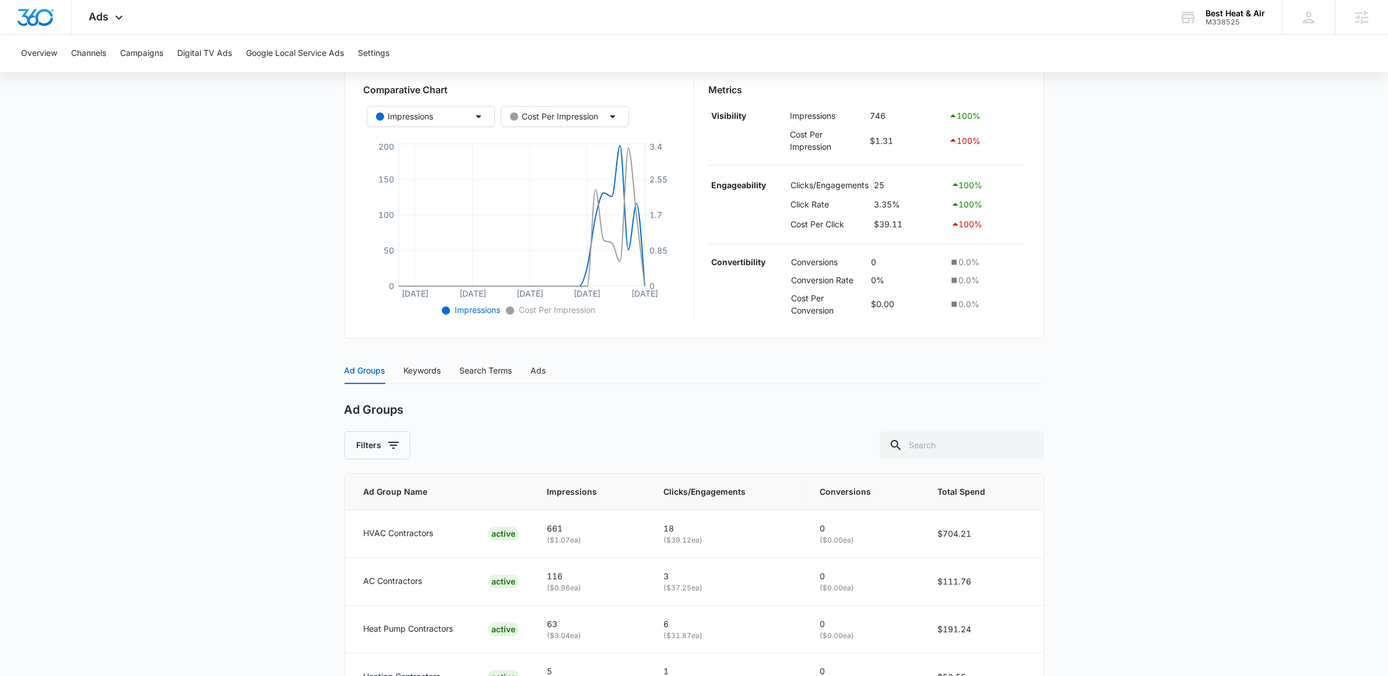
scroll to position [277, 0]
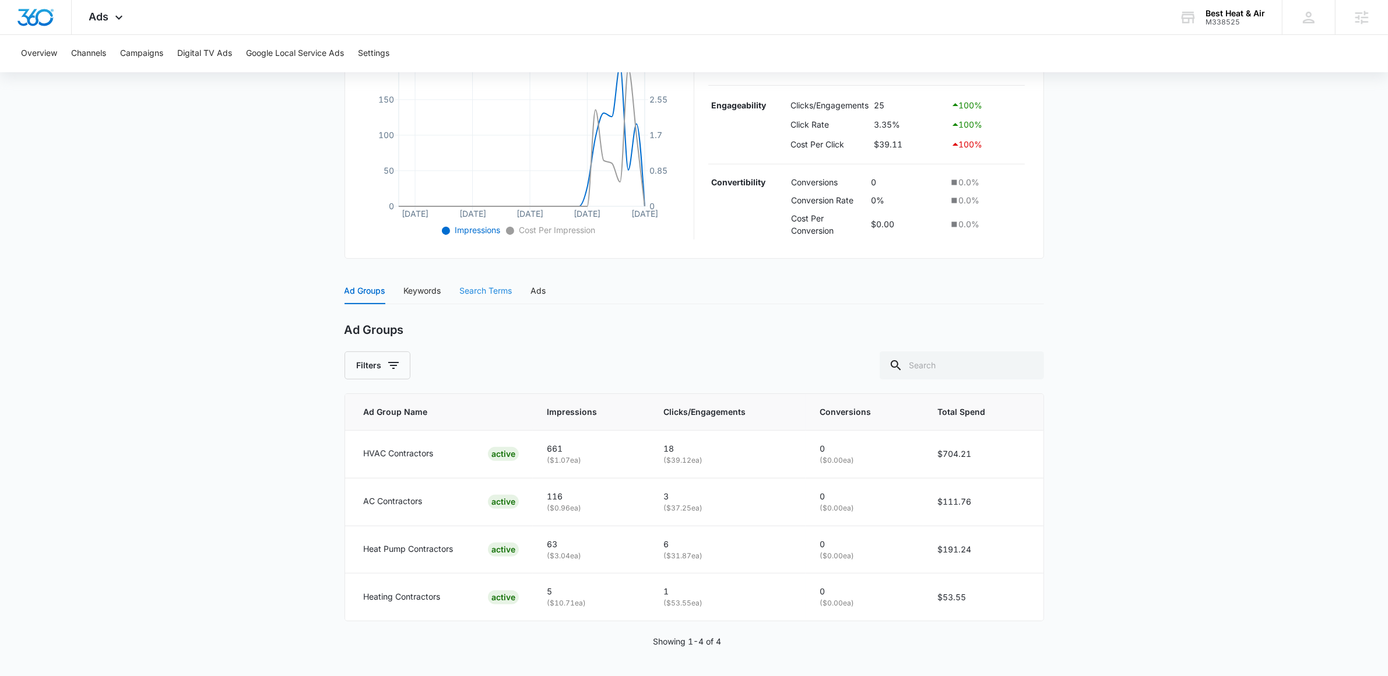
click at [491, 300] on div "Search Terms" at bounding box center [486, 290] width 52 height 27
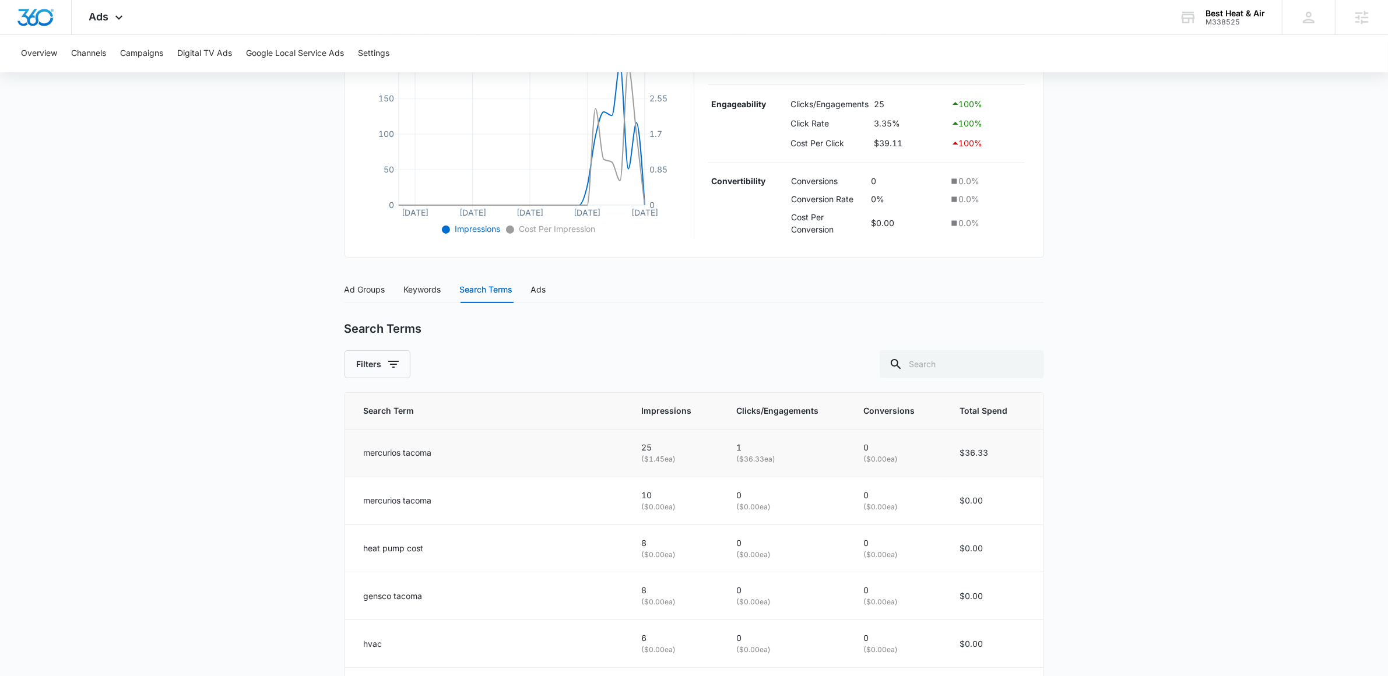
click at [381, 456] on p "mercurios tacoma" at bounding box center [398, 452] width 68 height 13
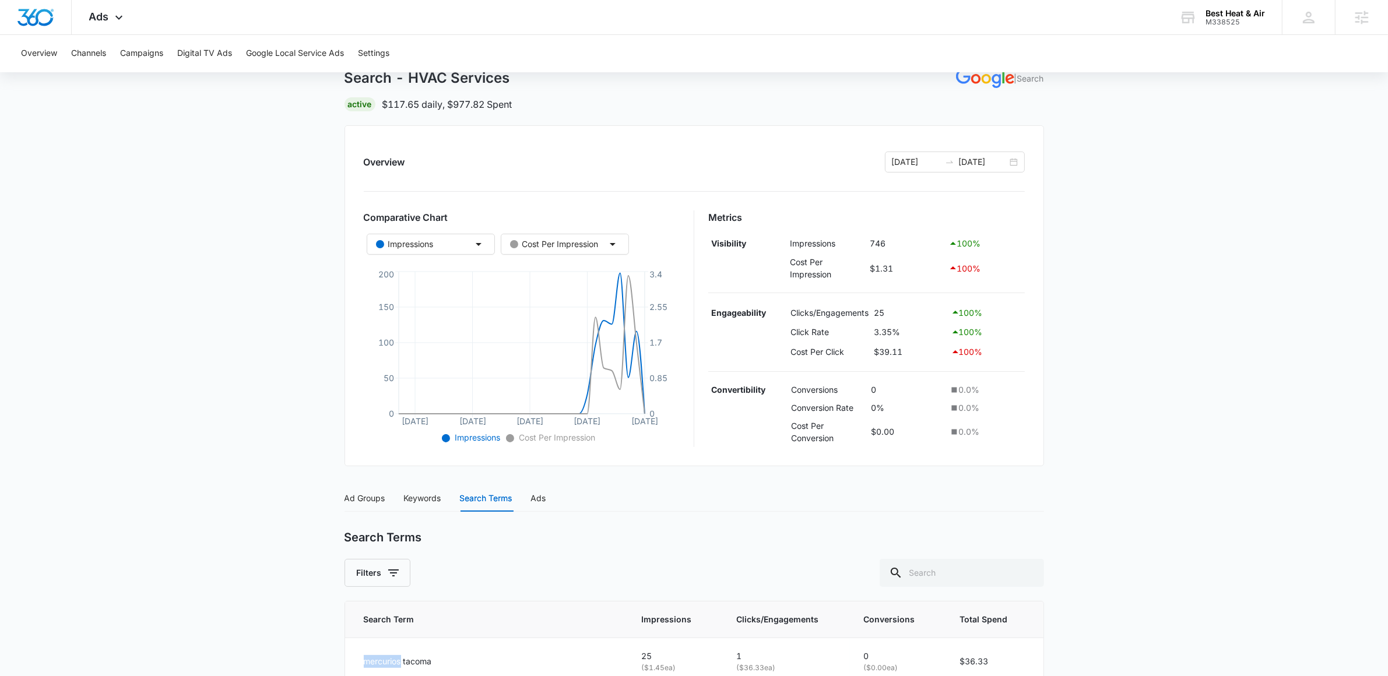
scroll to position [0, 0]
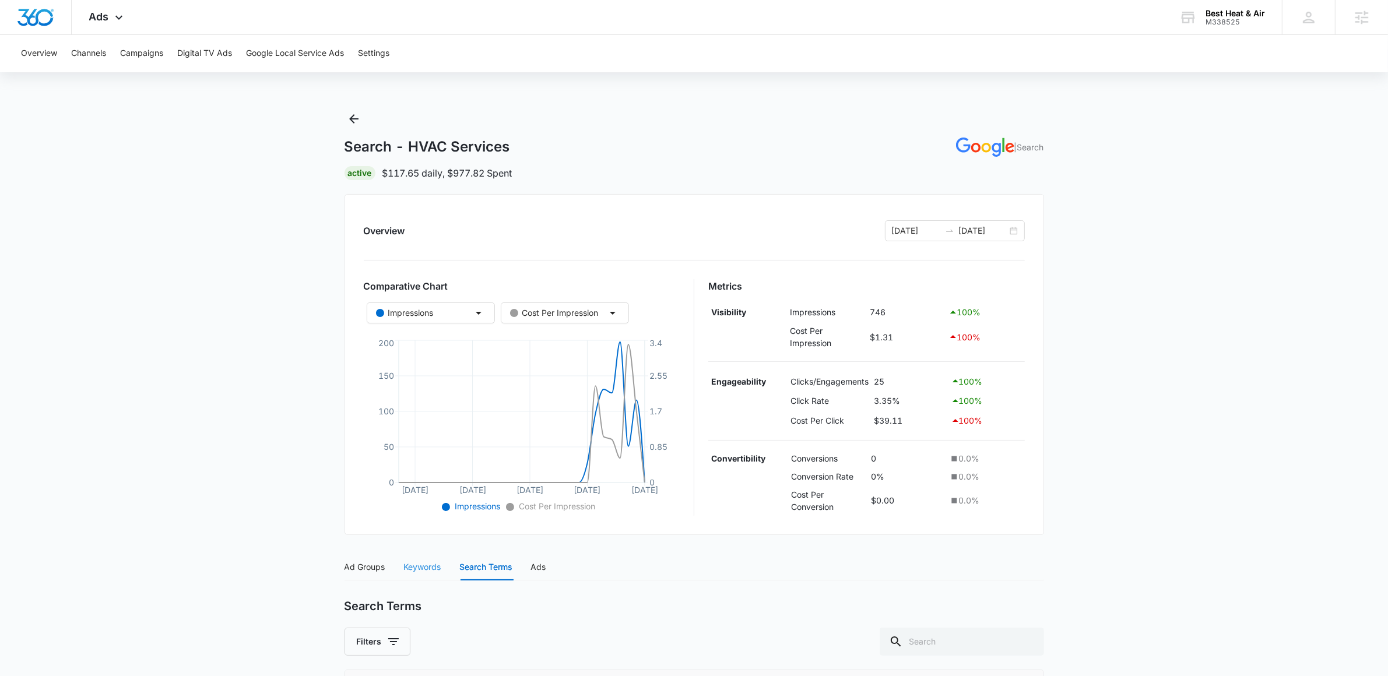
click at [424, 560] on div "Keywords" at bounding box center [422, 567] width 37 height 27
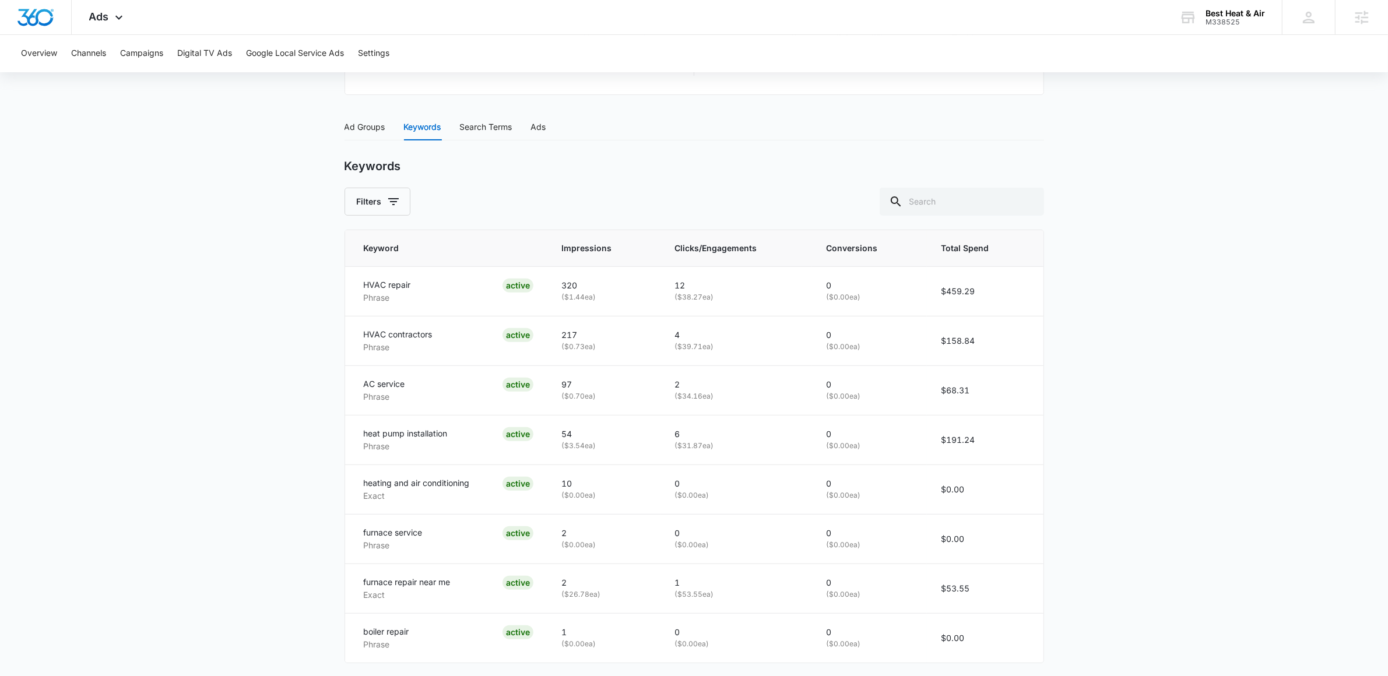
scroll to position [484, 0]
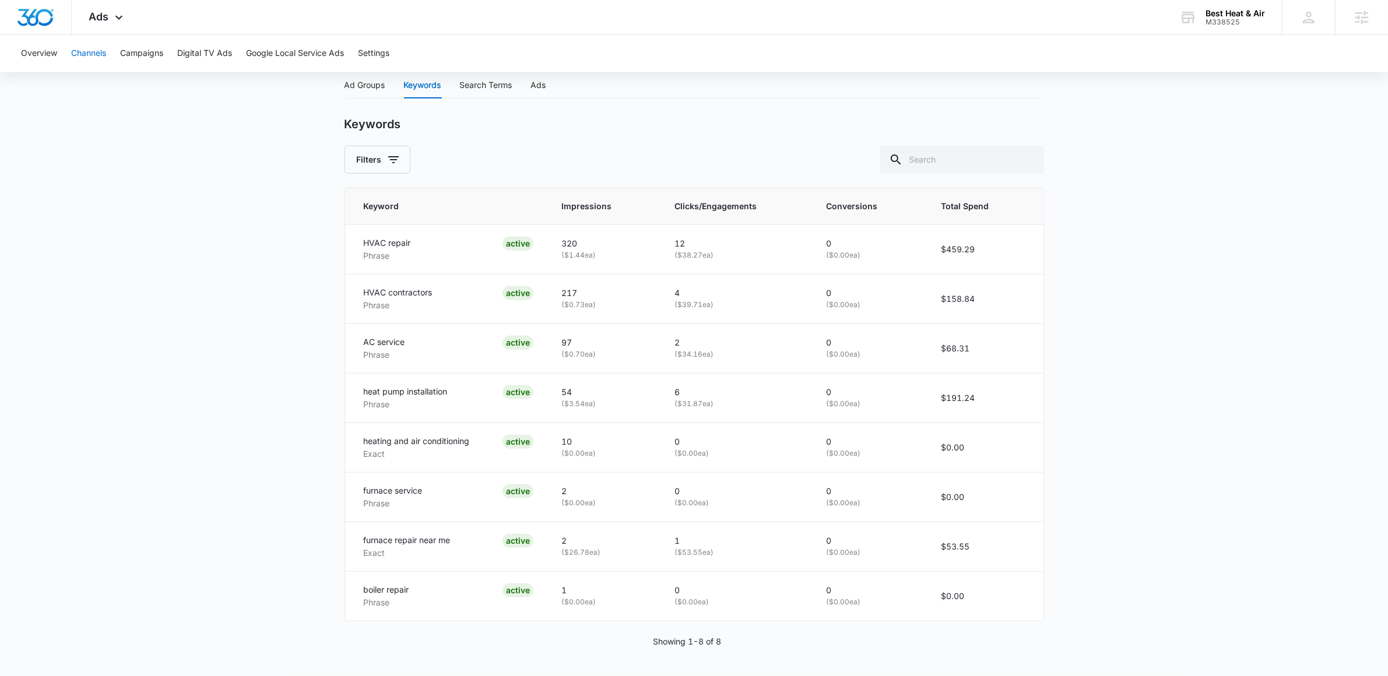
drag, startPoint x: 86, startPoint y: 44, endPoint x: 96, endPoint y: 46, distance: 10.2
click at [86, 44] on button "Channels" at bounding box center [88, 53] width 35 height 37
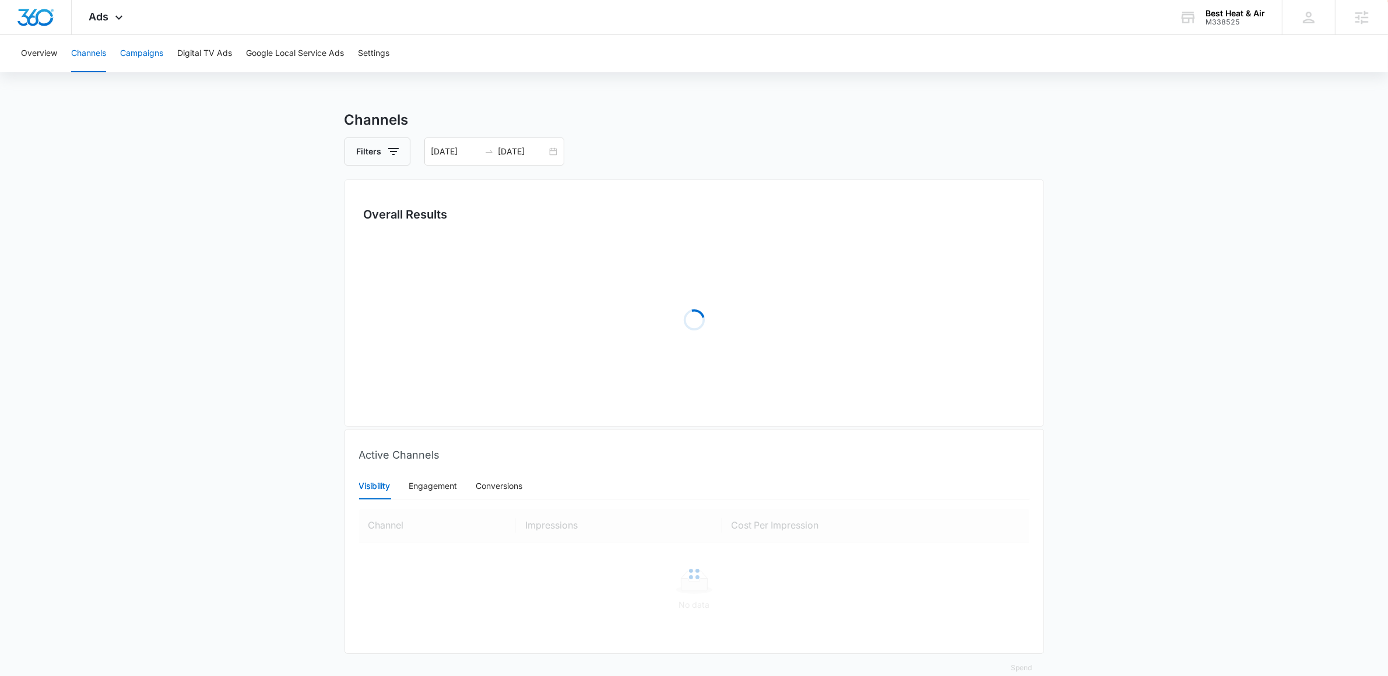
drag, startPoint x: 96, startPoint y: 46, endPoint x: 142, endPoint y: 51, distance: 46.3
click at [115, 51] on div "Overview Channels Campaigns Digital TV Ads Google Local Service Ads Settings" at bounding box center [694, 53] width 1360 height 37
click at [143, 51] on button "Campaigns" at bounding box center [141, 53] width 43 height 37
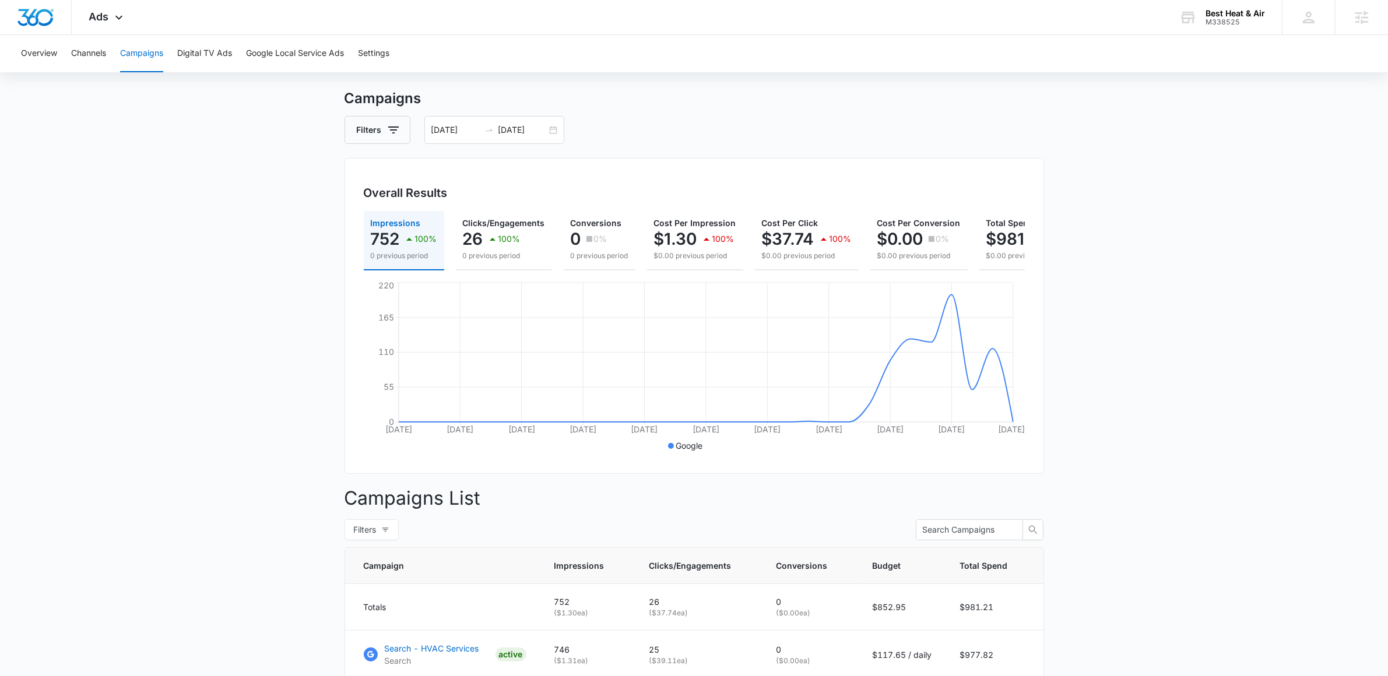
scroll to position [45, 0]
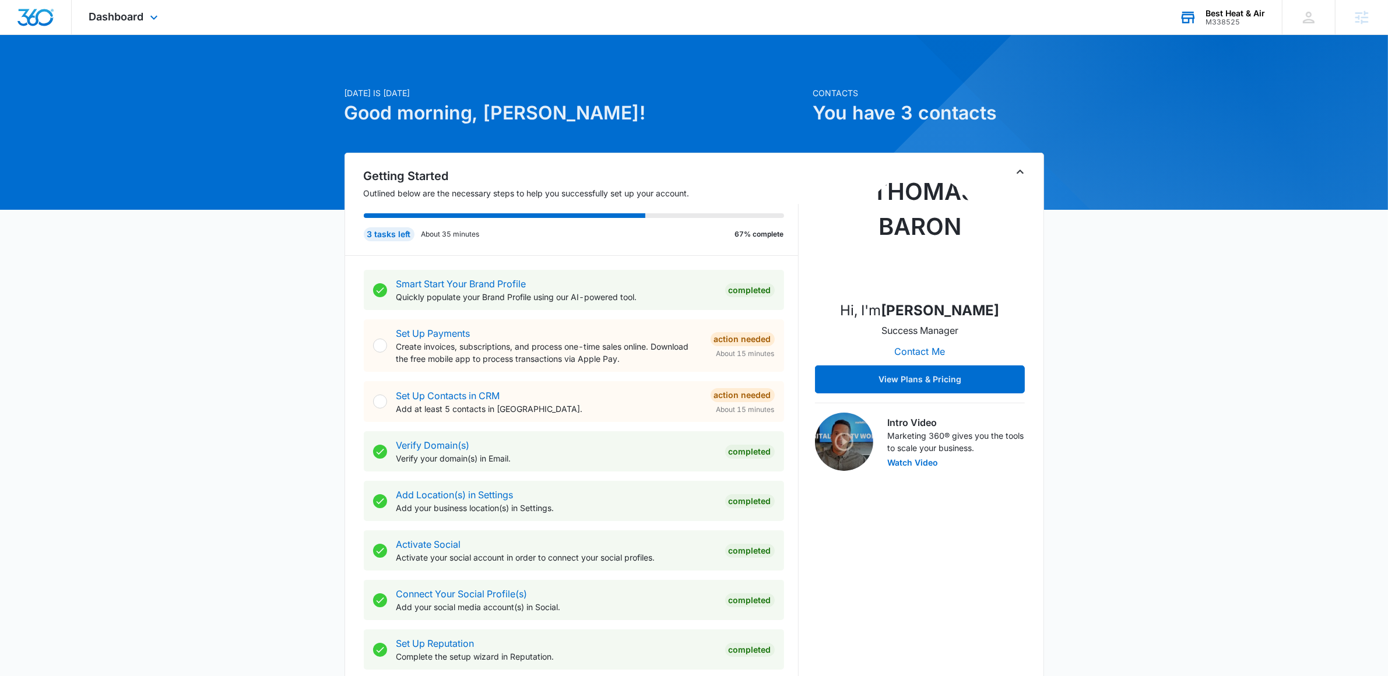
click at [1247, 27] on div "Best Heat & Air M338525 Your Accounts View All" at bounding box center [1222, 17] width 120 height 34
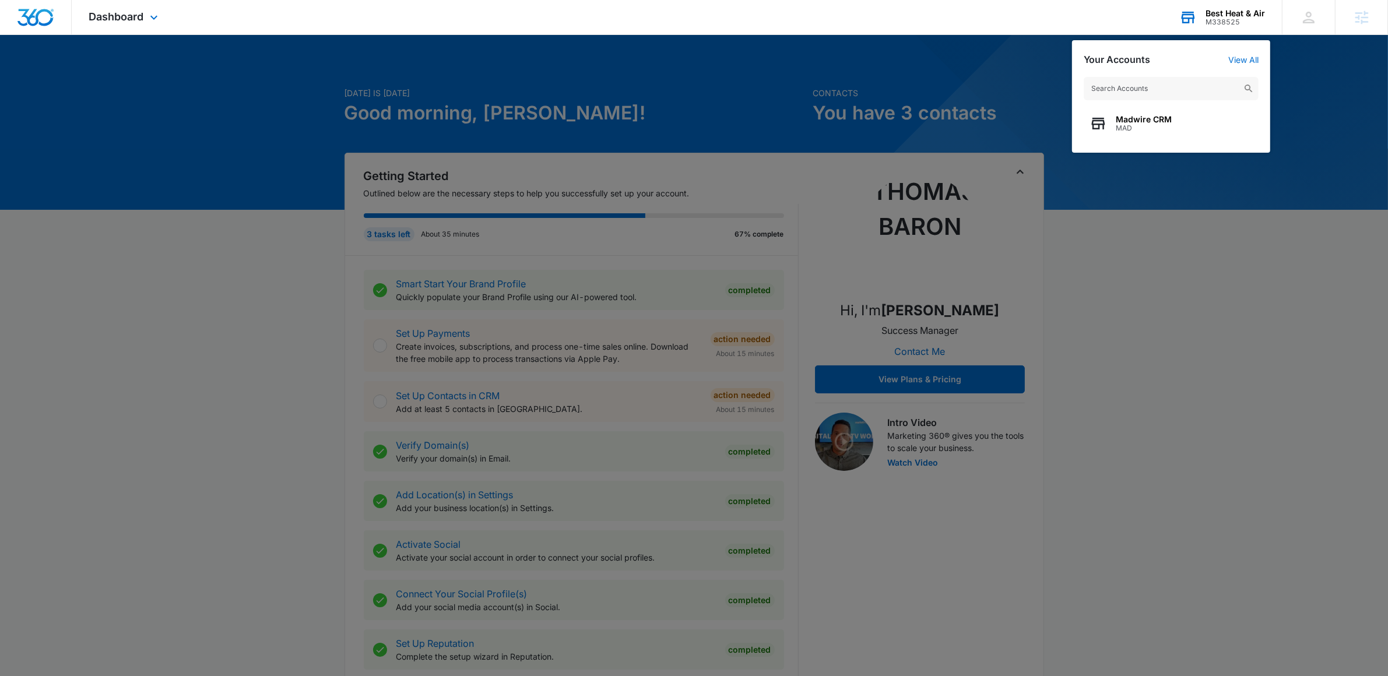
click at [1191, 96] on input "text" at bounding box center [1171, 88] width 175 height 23
type input "vintage postcards"
click at [1200, 121] on span "Mary L. Martin Vintage Postcards" at bounding box center [1184, 119] width 137 height 9
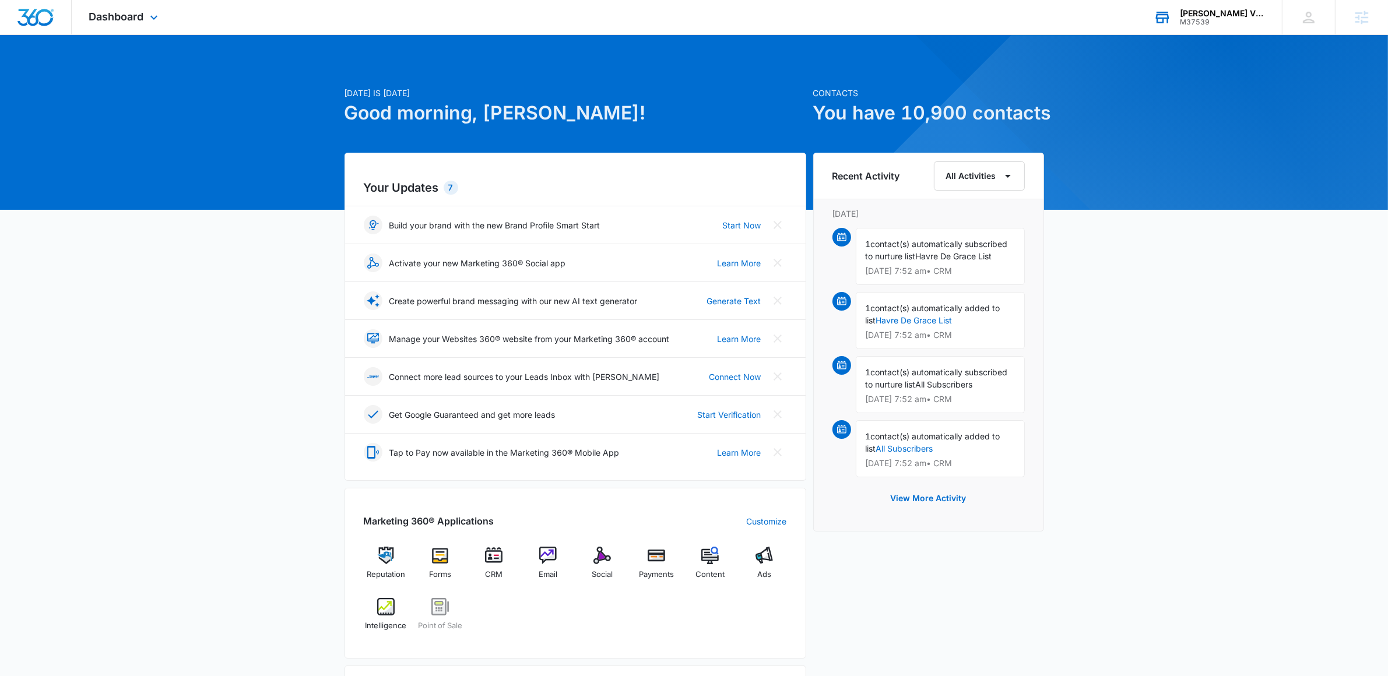
scroll to position [302, 0]
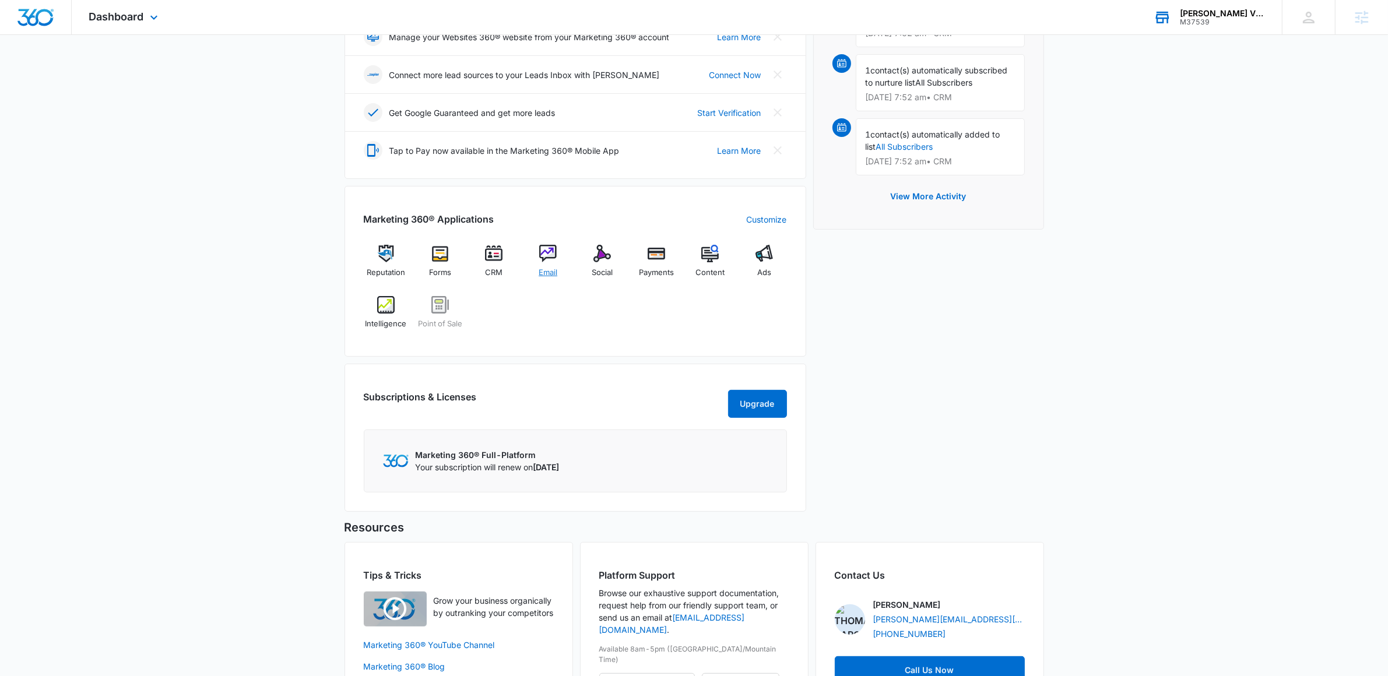
click at [550, 268] on span "Email" at bounding box center [548, 273] width 19 height 12
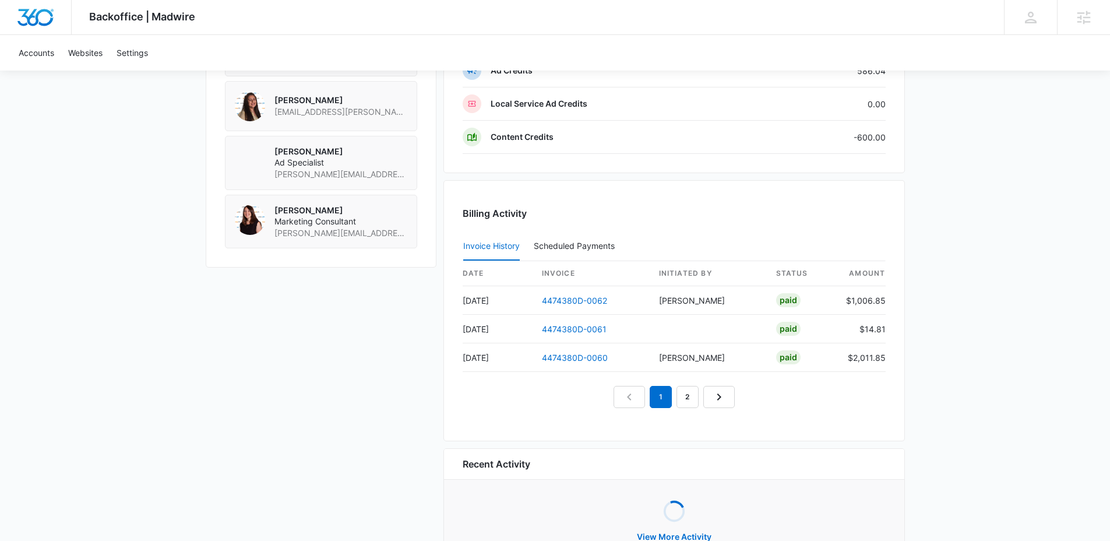
scroll to position [999, 0]
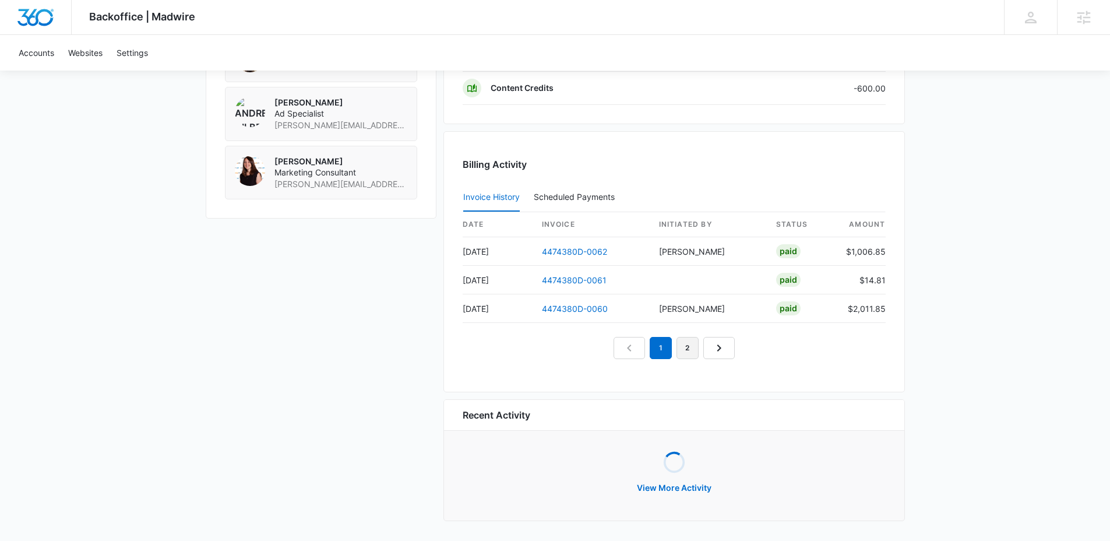
click at [685, 349] on link "2" at bounding box center [688, 348] width 22 height 22
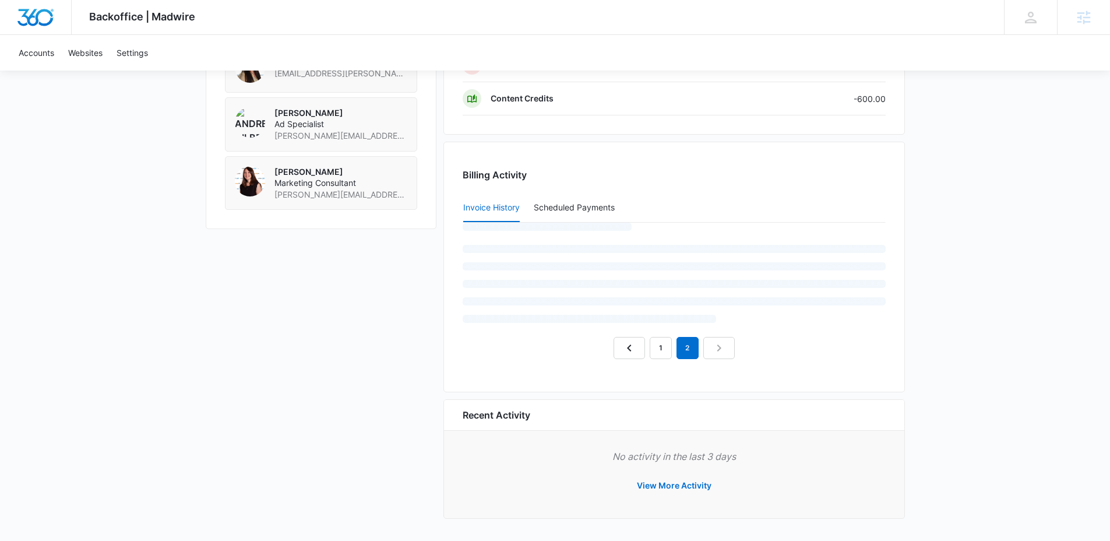
scroll to position [997, 0]
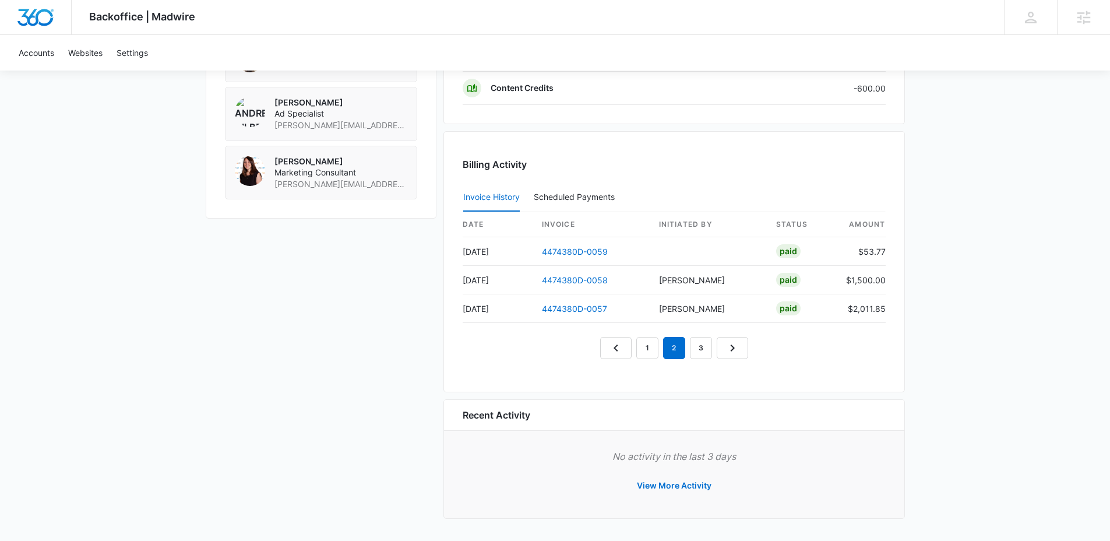
click at [703, 364] on div "Billing Activity Invoice History Scheduled Payments 0 date invoice Initiated By…" at bounding box center [675, 261] width 462 height 261
click at [701, 357] on link "3" at bounding box center [701, 348] width 22 height 22
click at [712, 353] on link "4" at bounding box center [715, 348] width 22 height 22
click at [712, 353] on em "4" at bounding box center [701, 348] width 22 height 22
click at [720, 356] on link "5" at bounding box center [728, 348] width 22 height 22
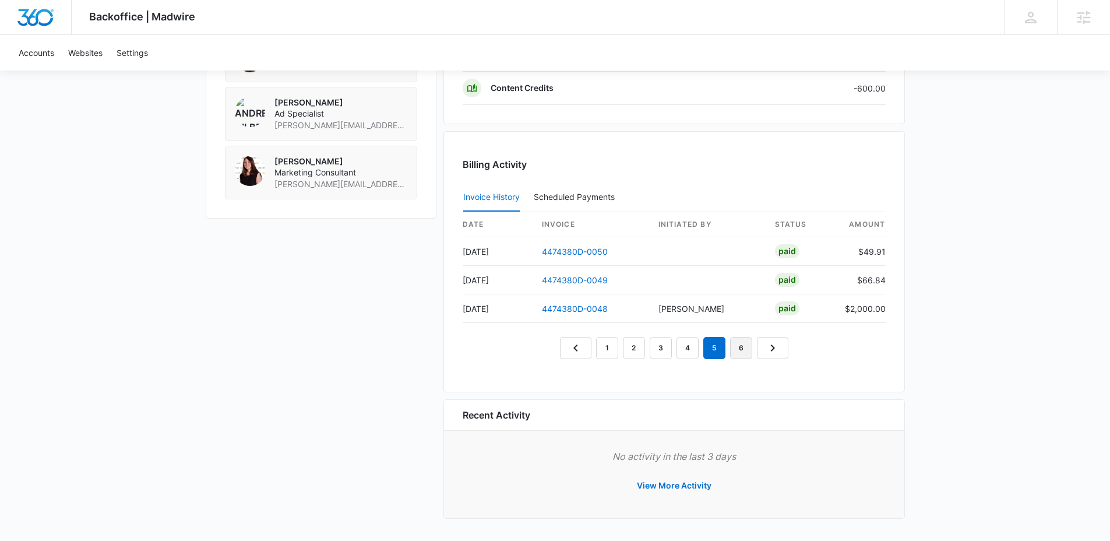
click at [742, 353] on link "6" at bounding box center [741, 348] width 22 height 22
click at [746, 354] on link "7" at bounding box center [755, 348] width 22 height 22
click at [759, 357] on link "8" at bounding box center [769, 348] width 22 height 22
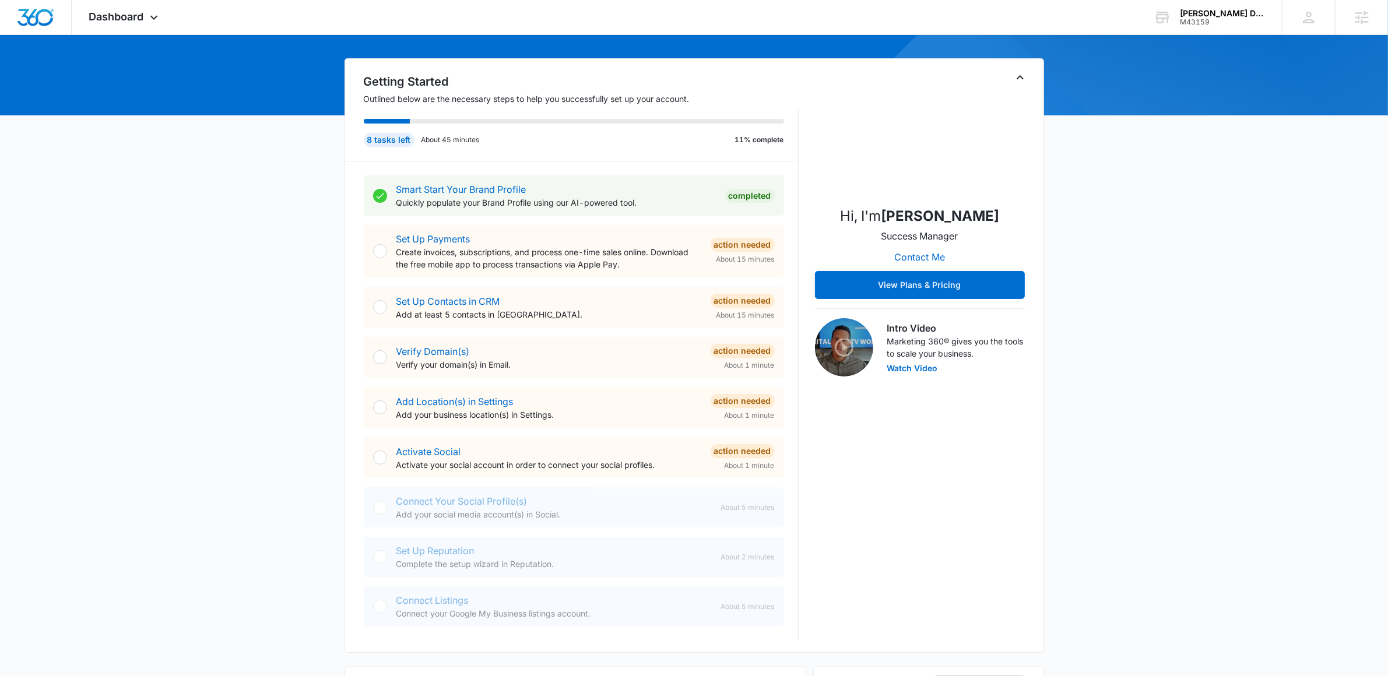
scroll to position [646, 0]
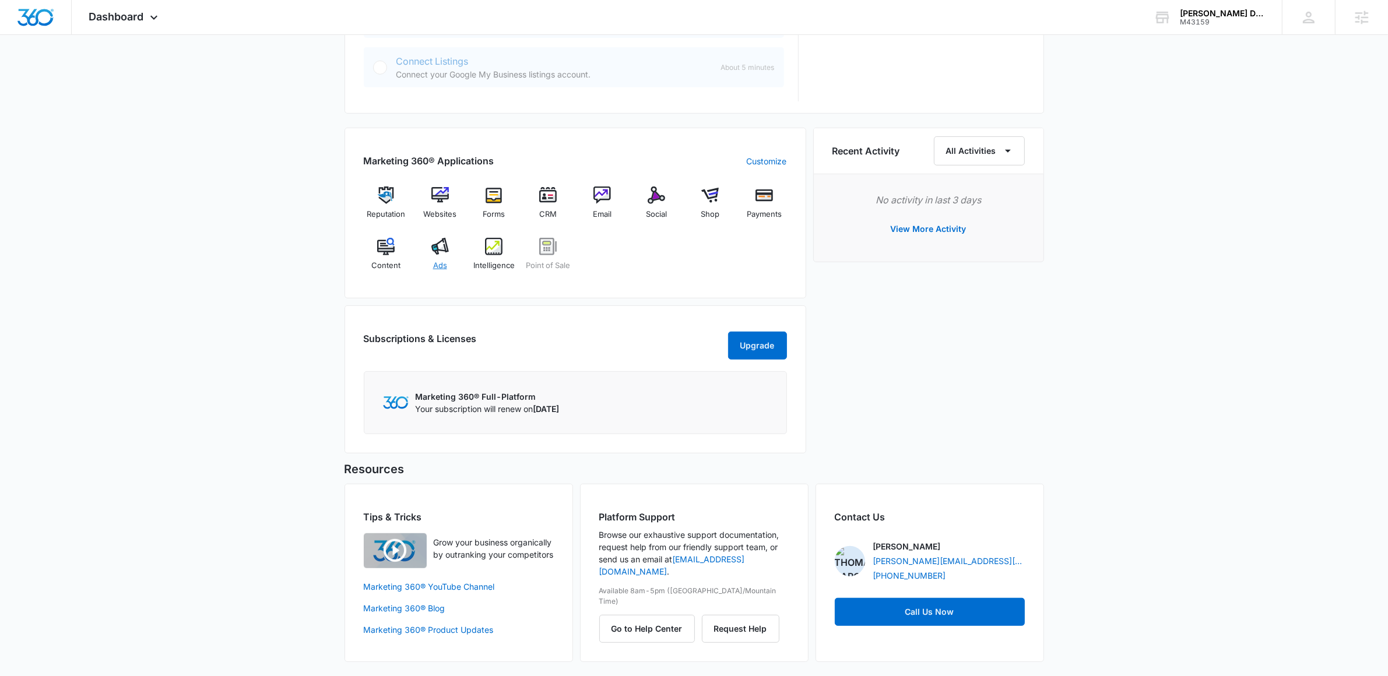
click at [441, 238] on img at bounding box center [439, 246] width 17 height 17
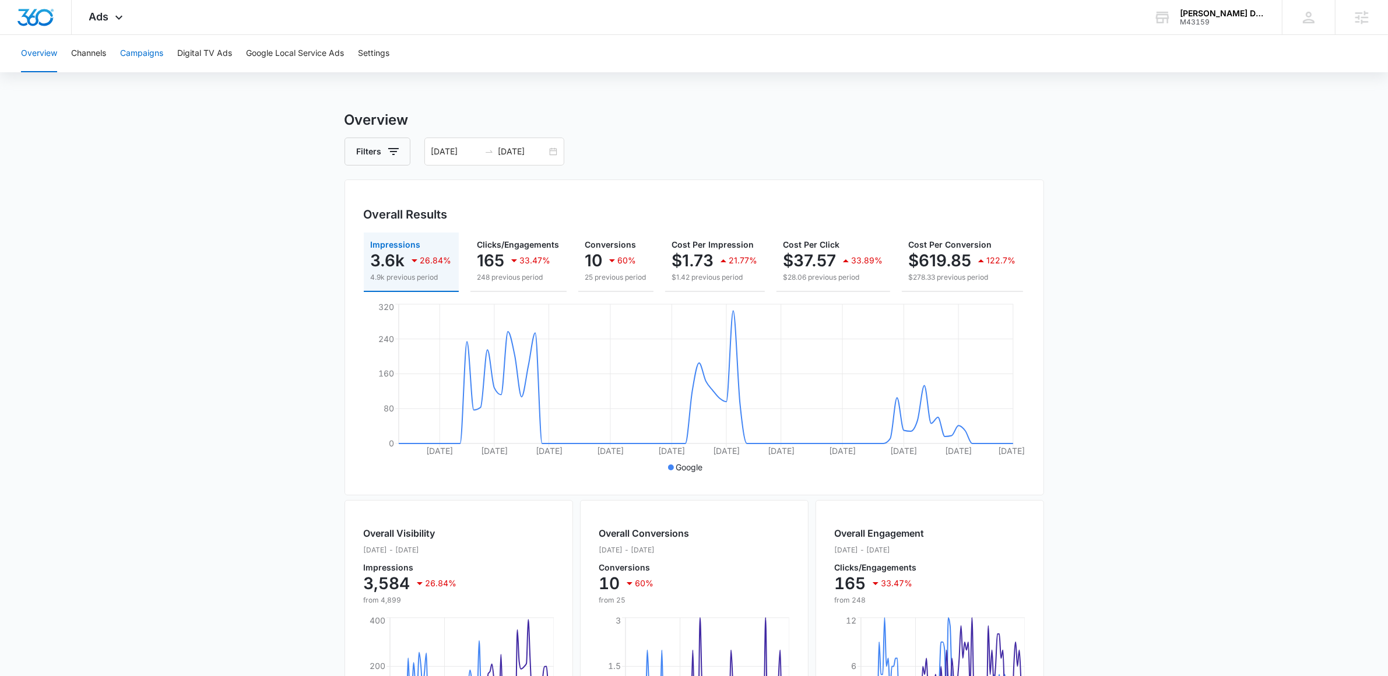
click at [153, 54] on button "Campaigns" at bounding box center [141, 53] width 43 height 37
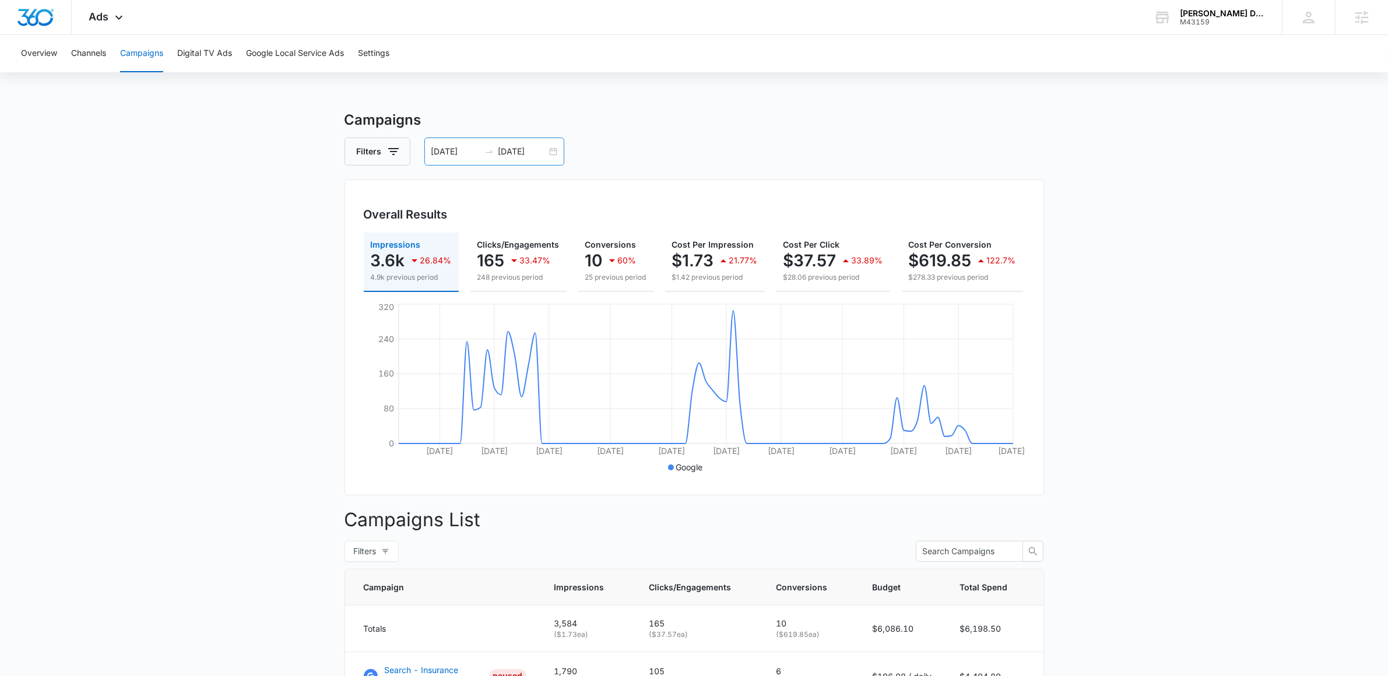
click at [518, 149] on input "10/13/2025" at bounding box center [522, 151] width 48 height 13
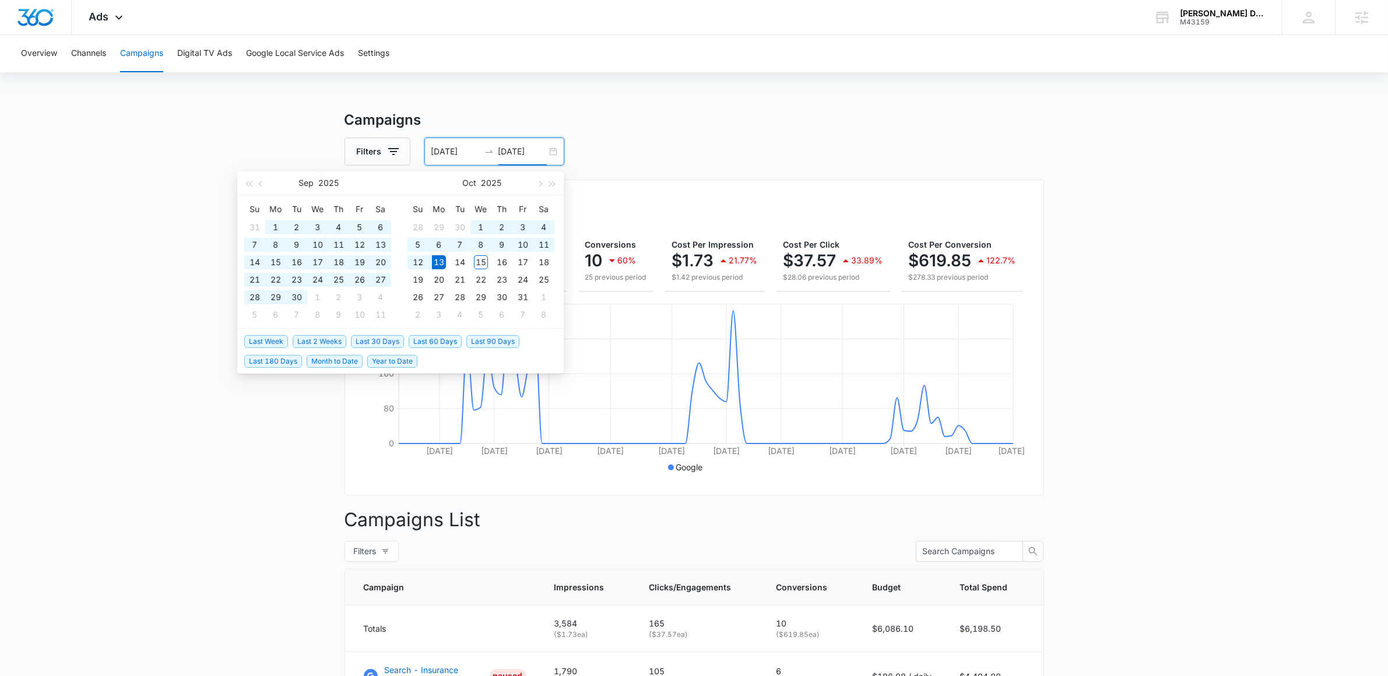
type input "10/13/2025"
click at [369, 339] on span "Last 30 Days" at bounding box center [377, 341] width 53 height 13
type input "09/15/2025"
type input "10/15/2025"
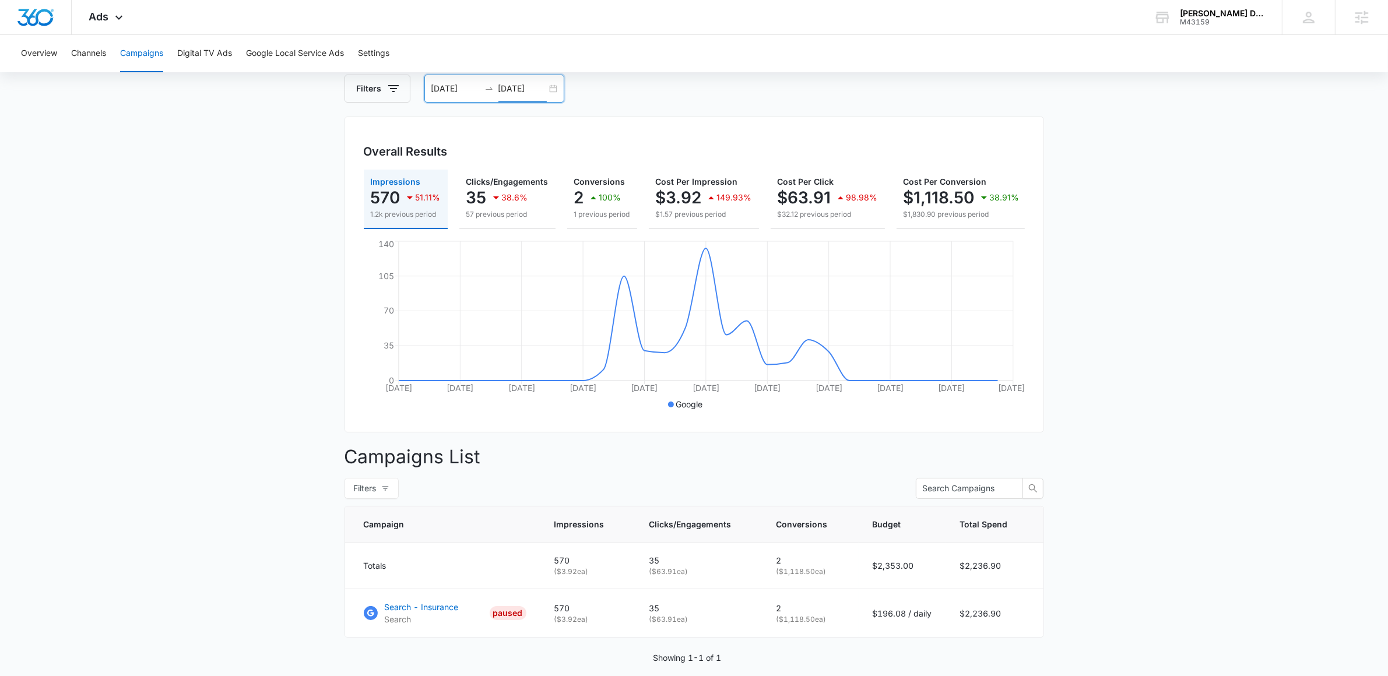
scroll to position [118, 0]
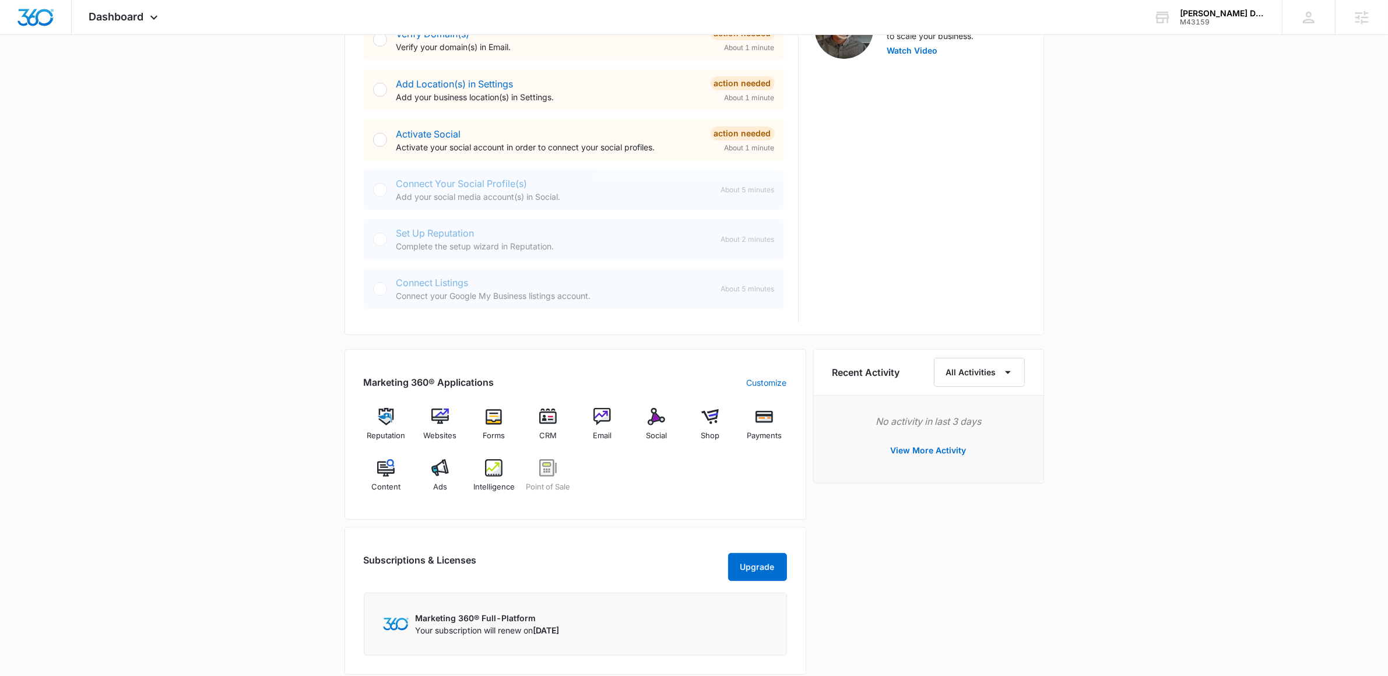
scroll to position [488, 0]
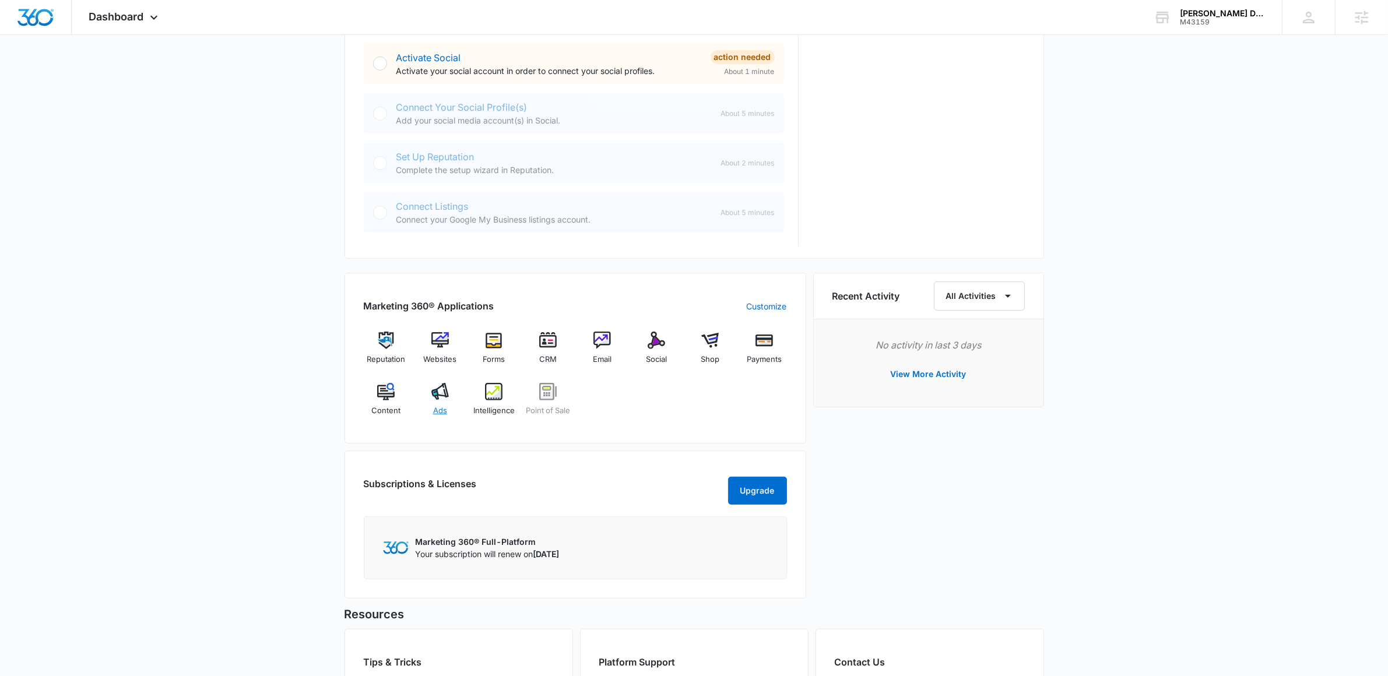
click at [455, 394] on div "Ads" at bounding box center [439, 404] width 45 height 42
